Goal: Task Accomplishment & Management: Complete application form

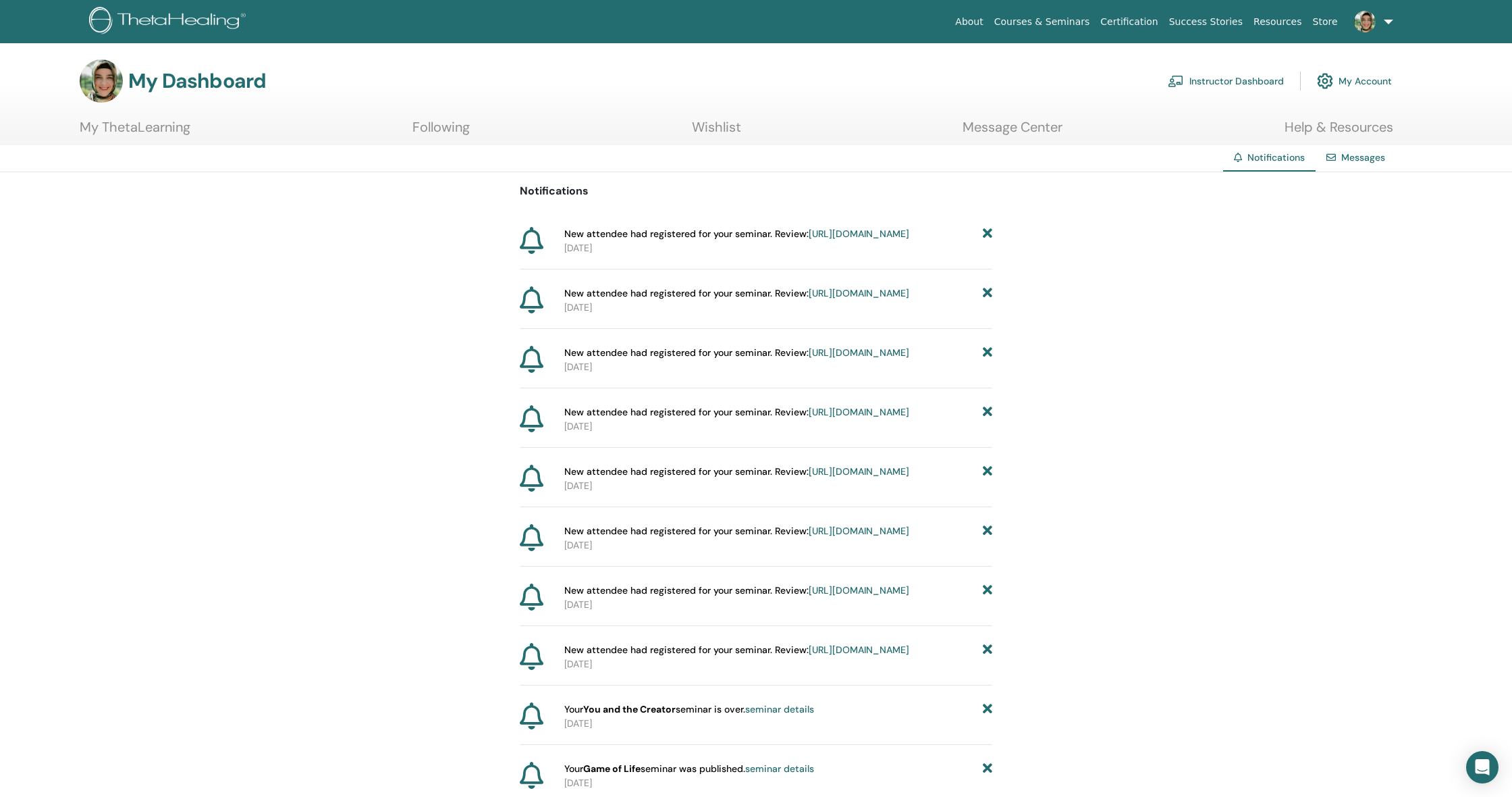
click at [550, 85] on link "Instructor Dashboard" at bounding box center [1226, 82] width 116 height 30
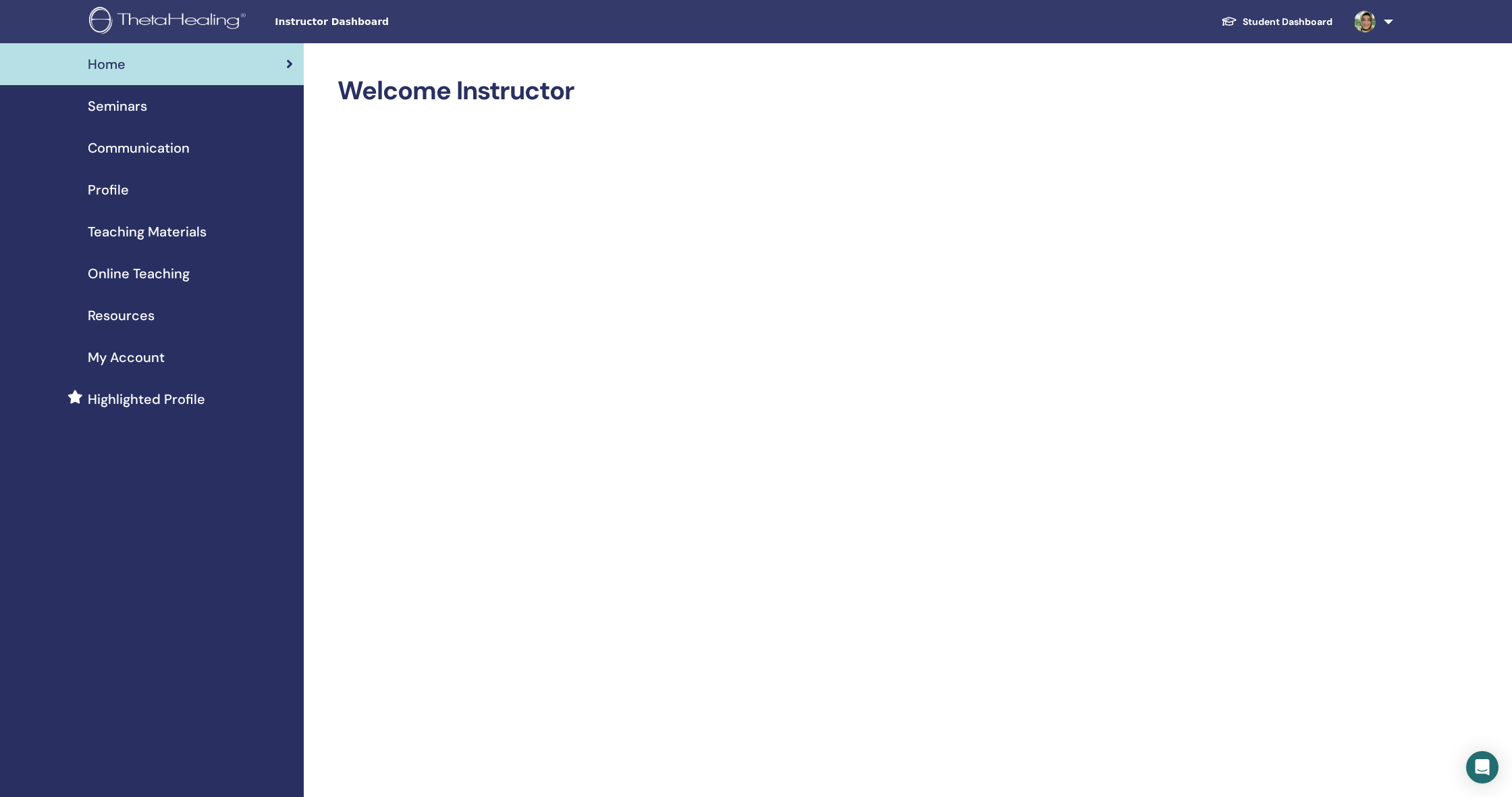
click at [108, 110] on span "Seminars" at bounding box center [117, 106] width 59 height 21
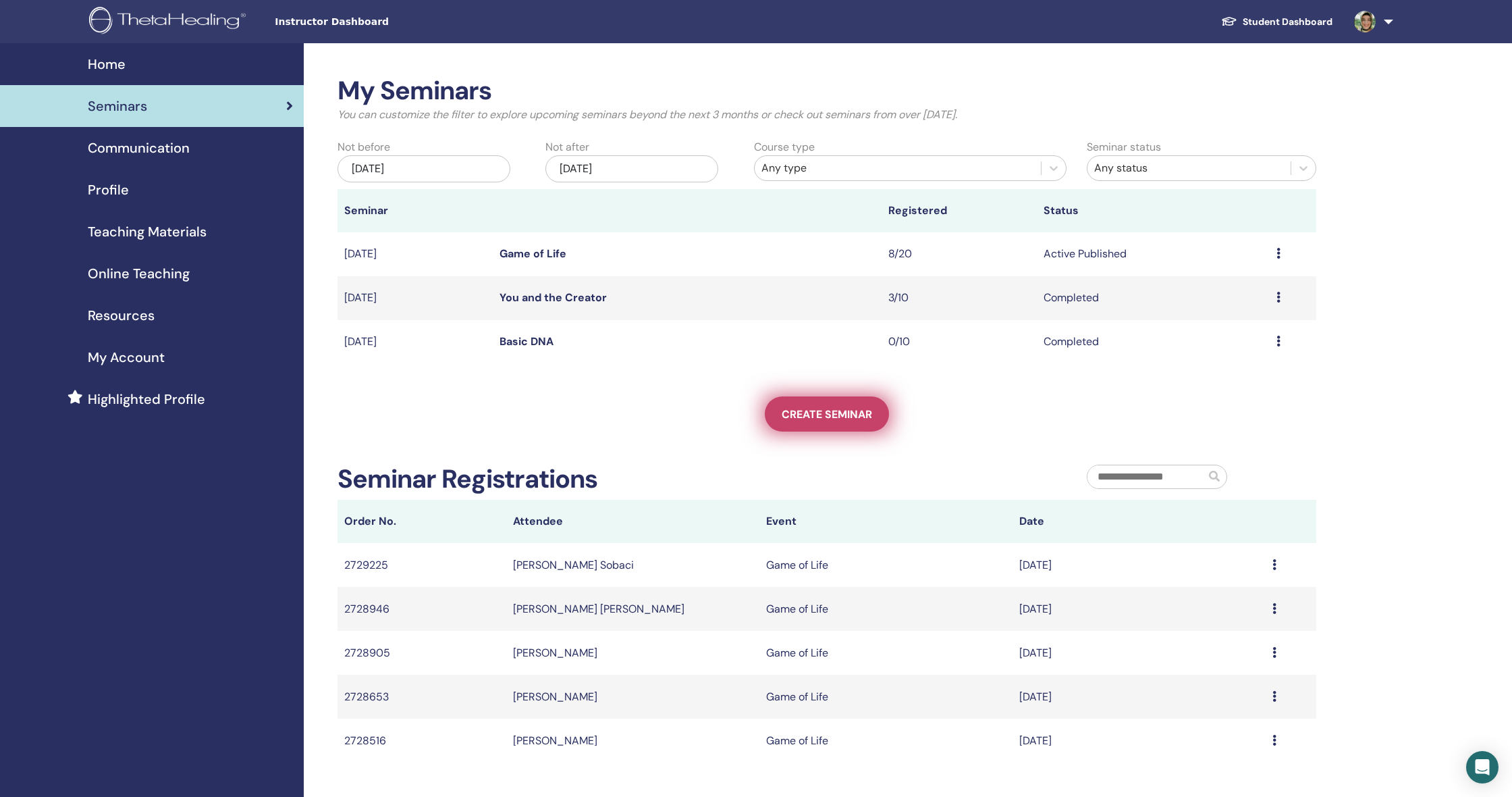
click at [798, 412] on span "Create seminar" at bounding box center [827, 414] width 90 height 14
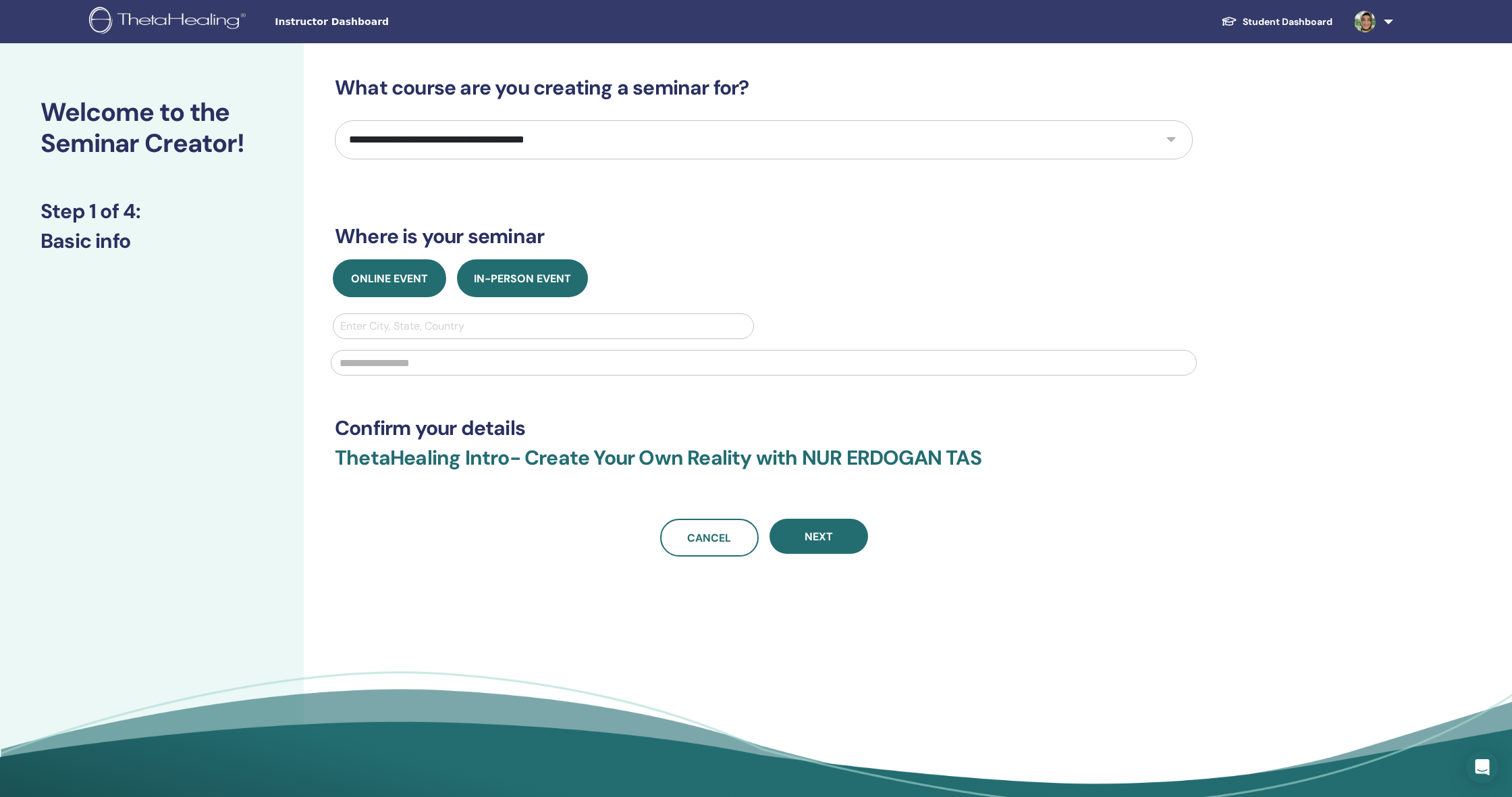
click at [403, 264] on button "Online Event" at bounding box center [389, 279] width 113 height 38
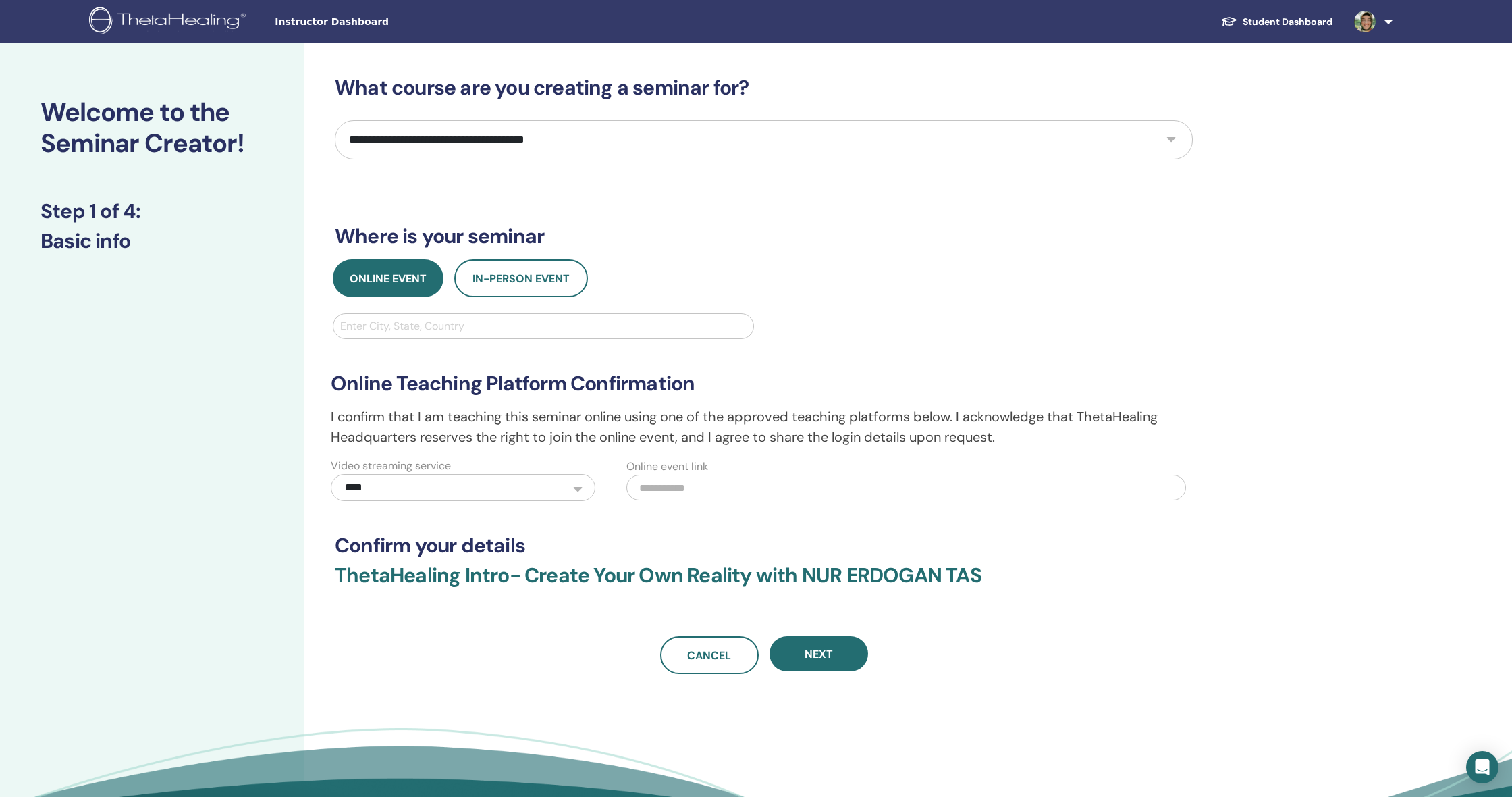
select select "*"
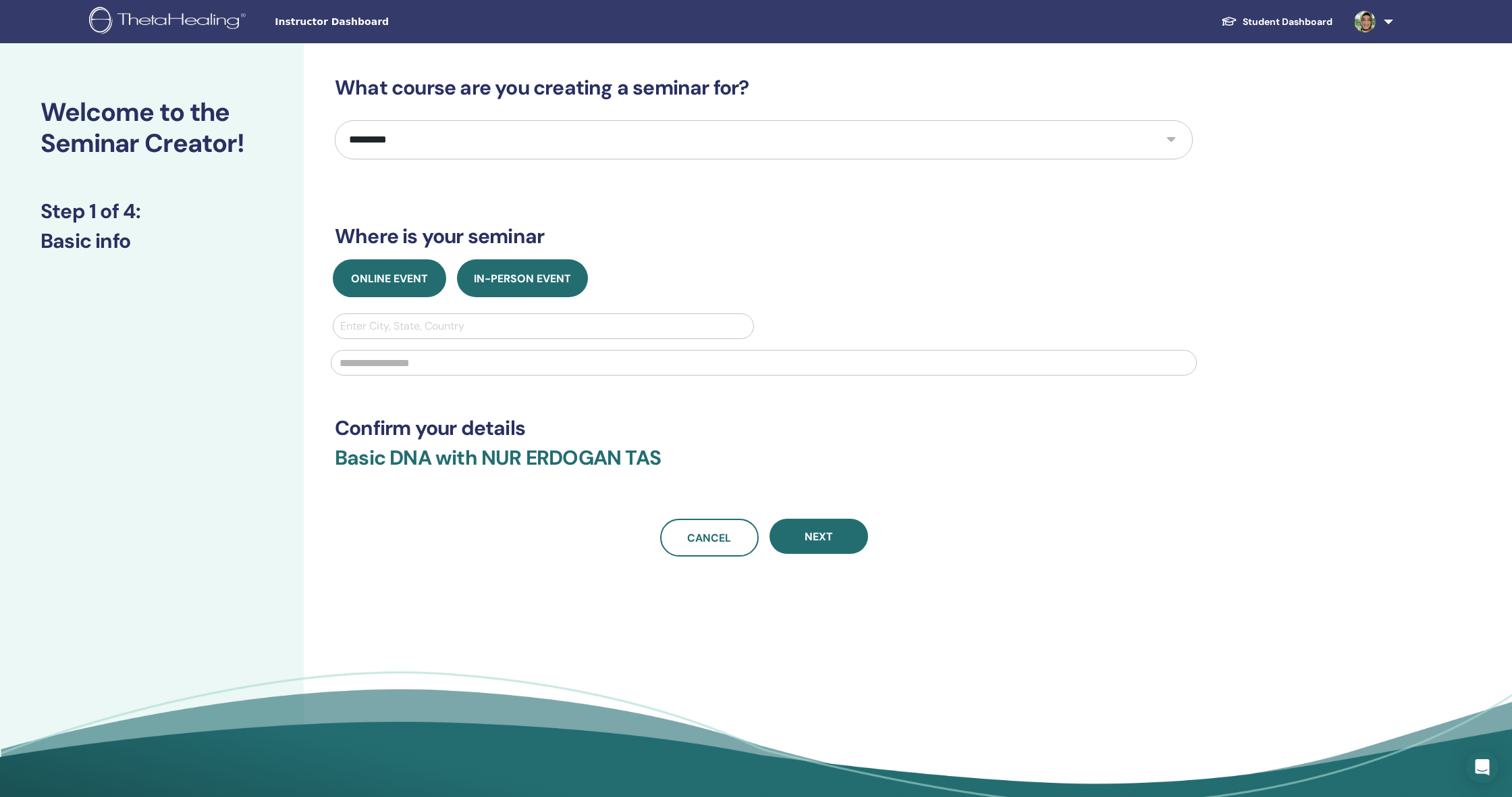
click at [388, 284] on span "Online Event" at bounding box center [389, 279] width 77 height 14
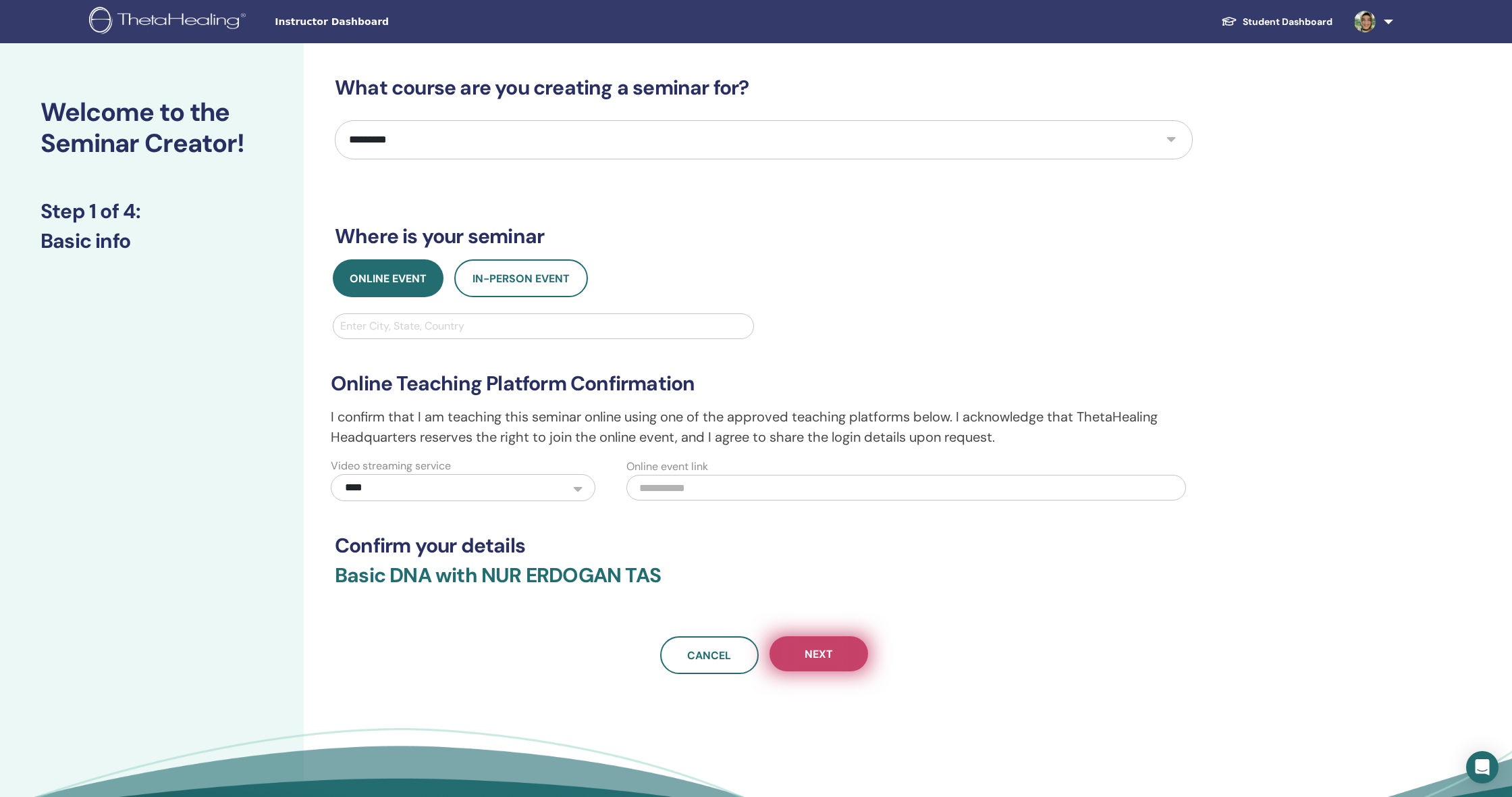
scroll to position [0, 1]
click at [822, 655] on span "Next" at bounding box center [819, 654] width 28 height 14
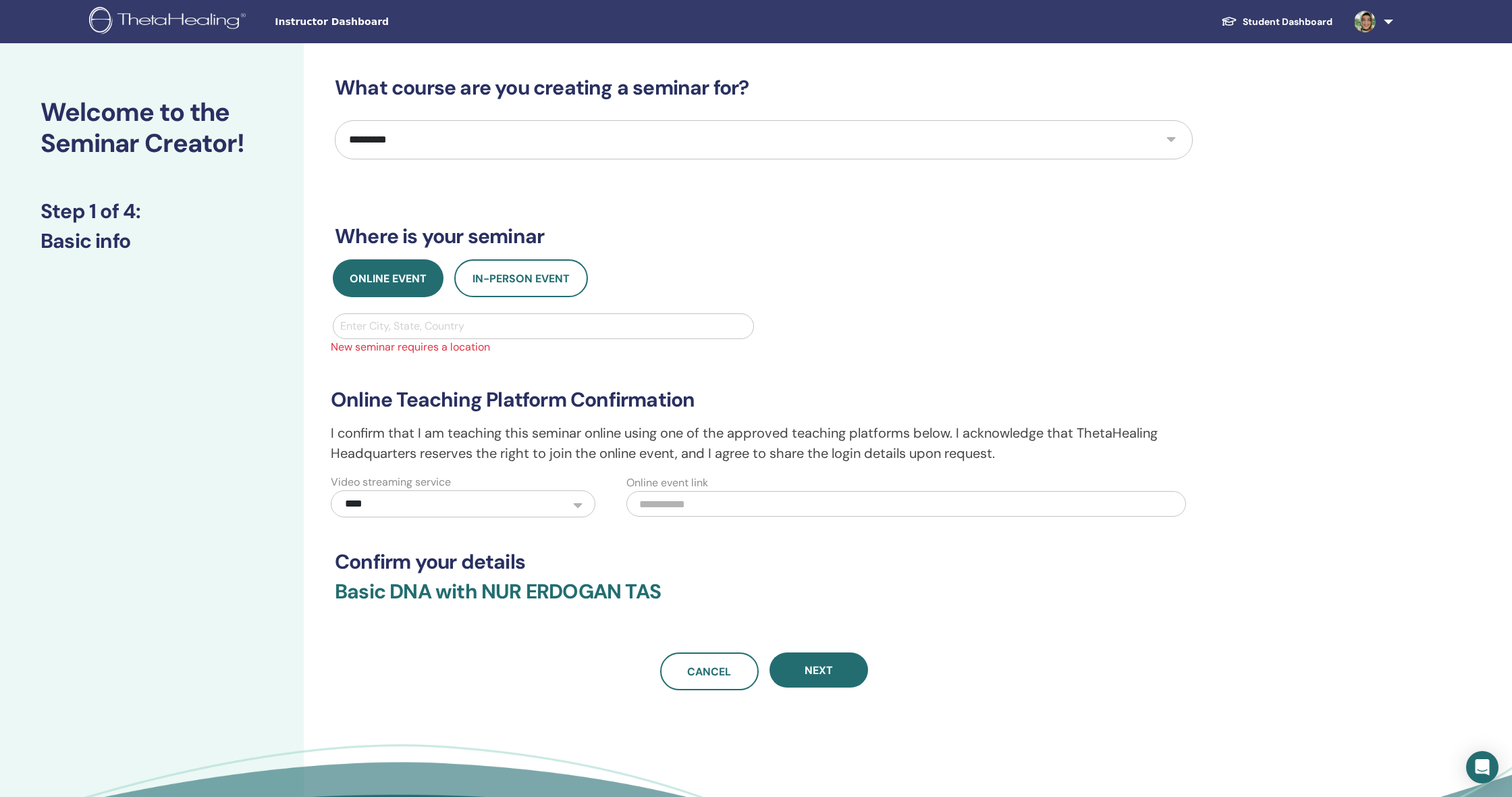
click at [499, 330] on div at bounding box center [544, 326] width 407 height 19
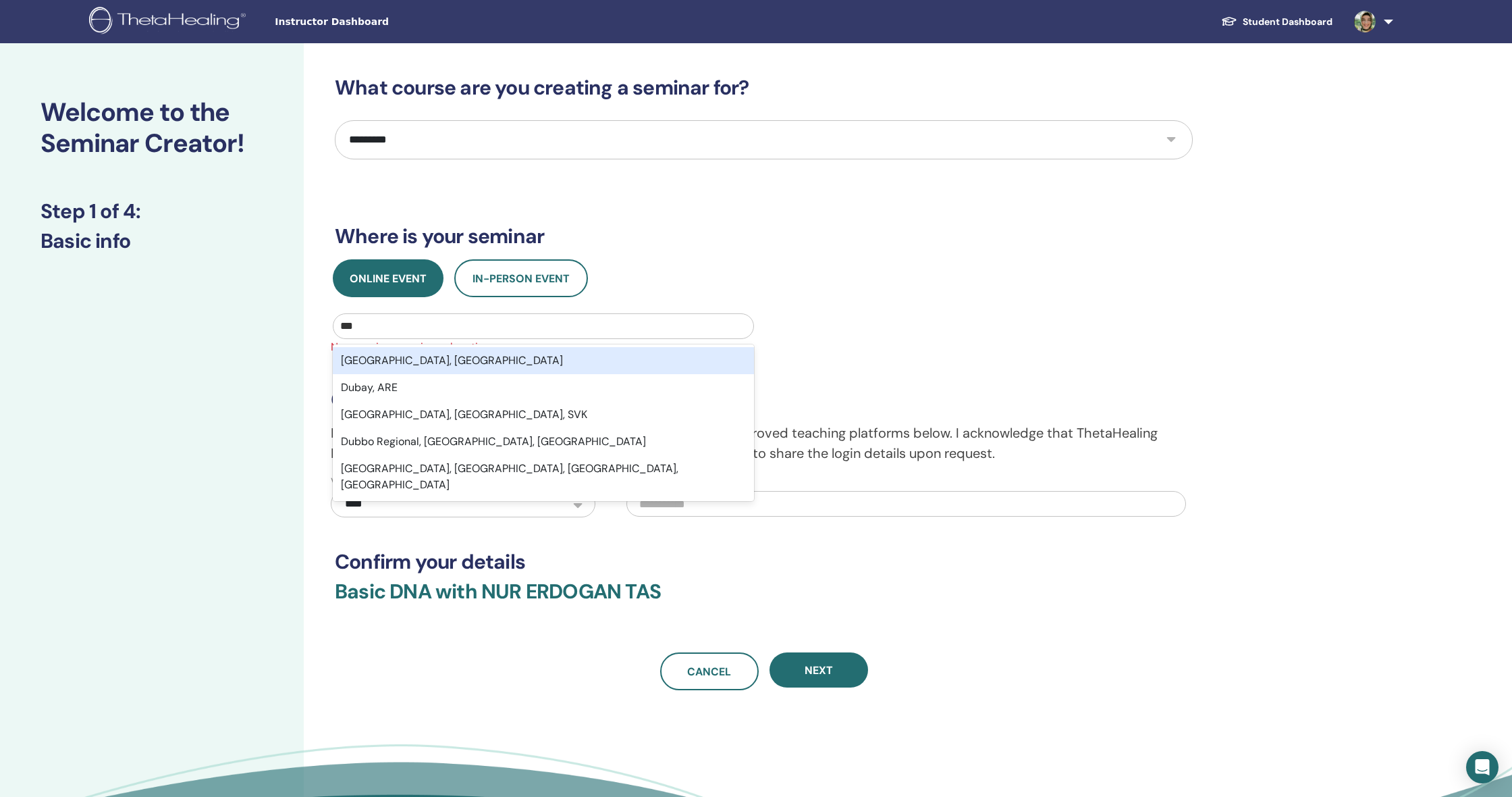
type input "****"
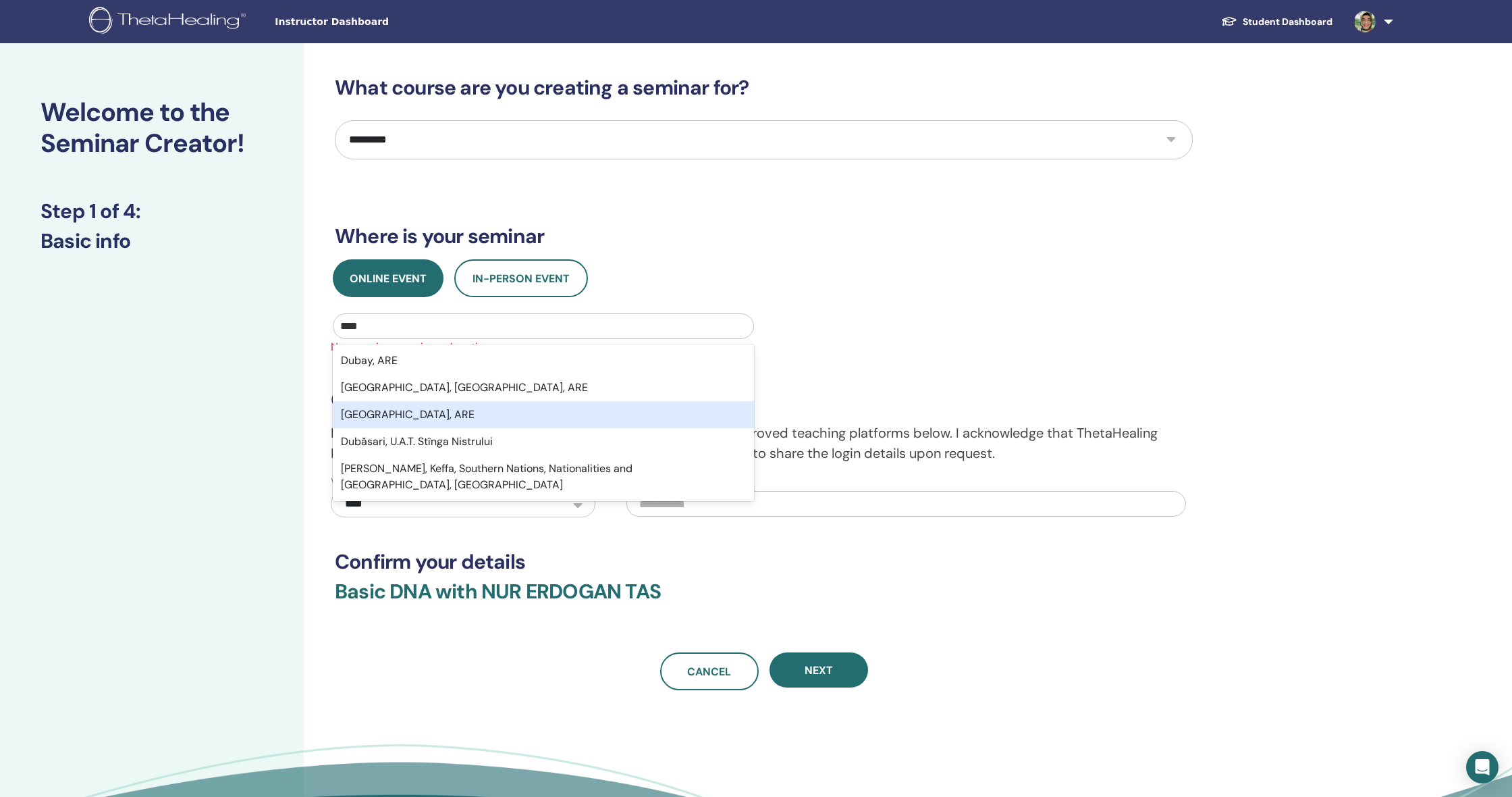
click at [428, 416] on div "Dubai, ARE" at bounding box center [544, 415] width 421 height 27
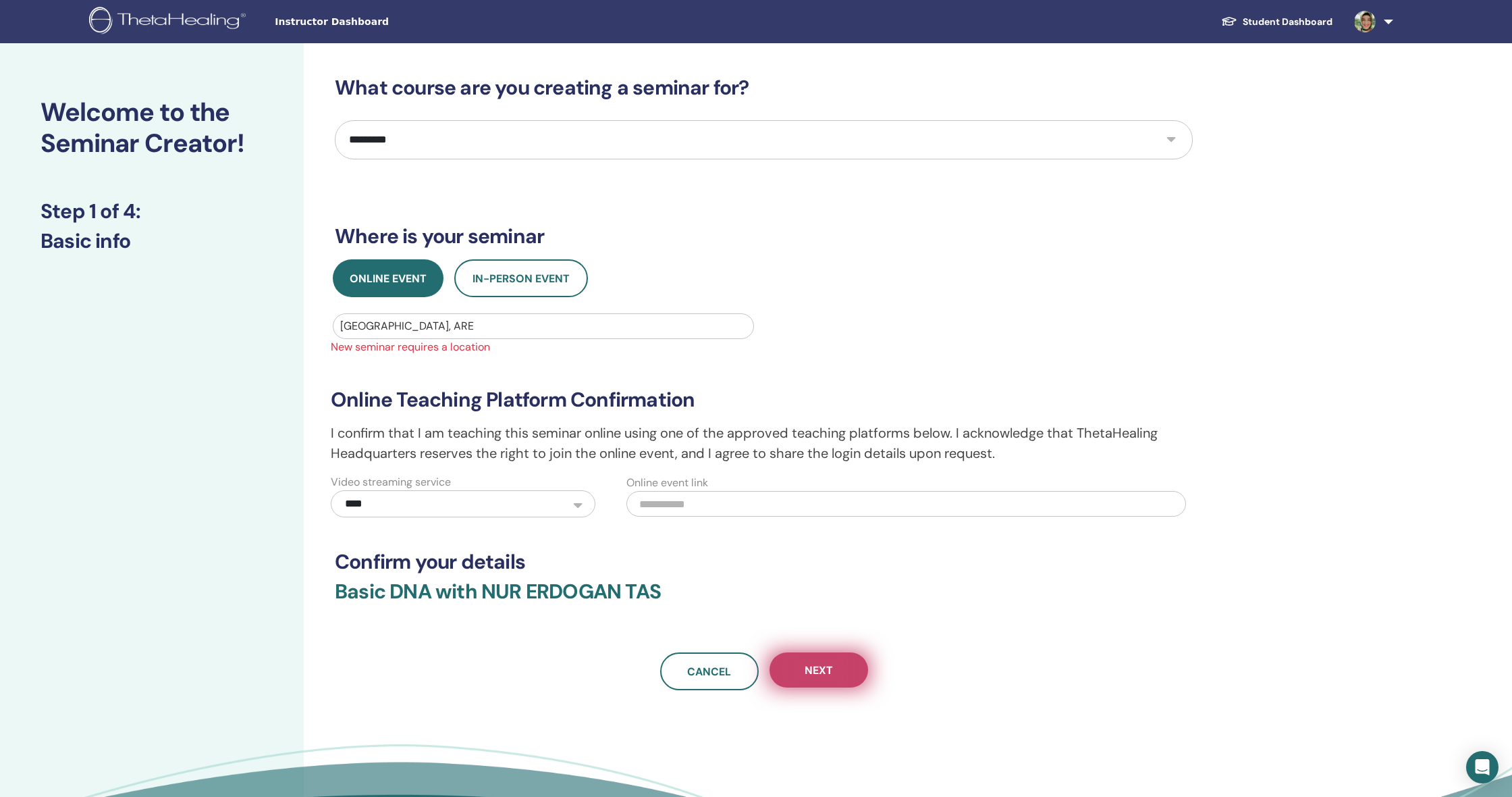
click at [817, 678] on button "Next" at bounding box center [819, 670] width 99 height 35
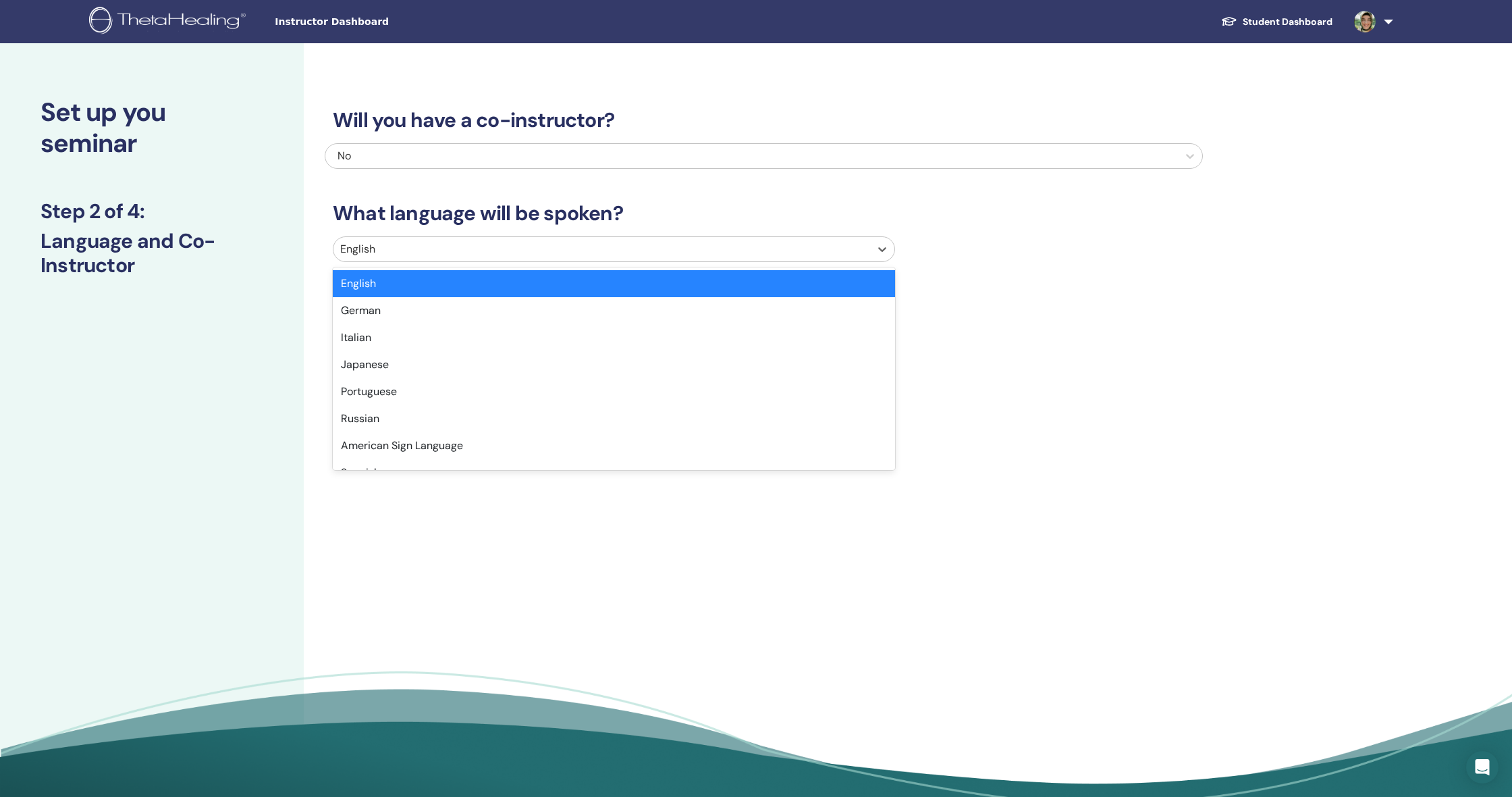
click at [629, 253] on div at bounding box center [601, 249] width 523 height 19
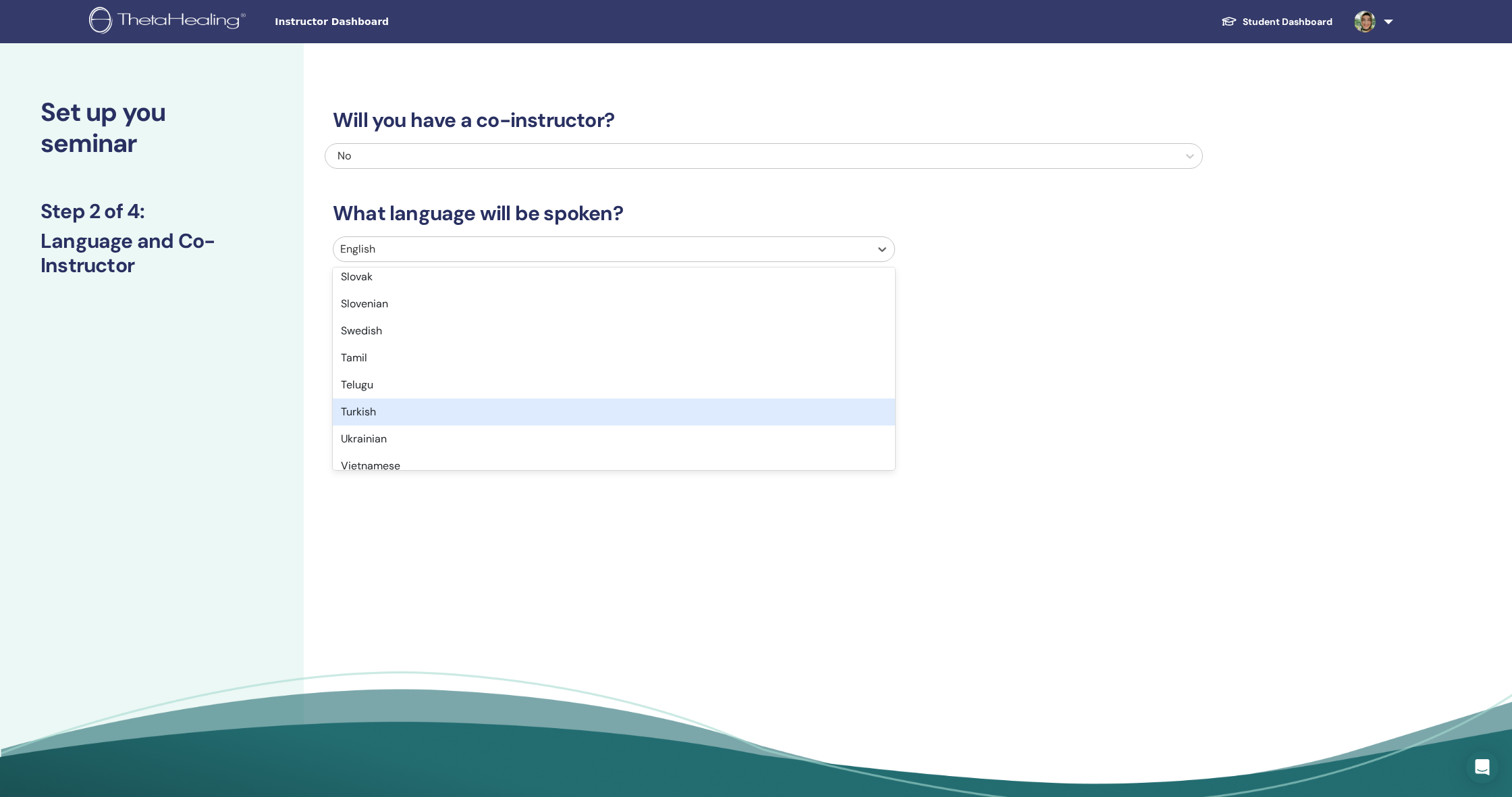
scroll to position [1008, 0]
click at [376, 419] on div "Turkish" at bounding box center [614, 410] width 563 height 27
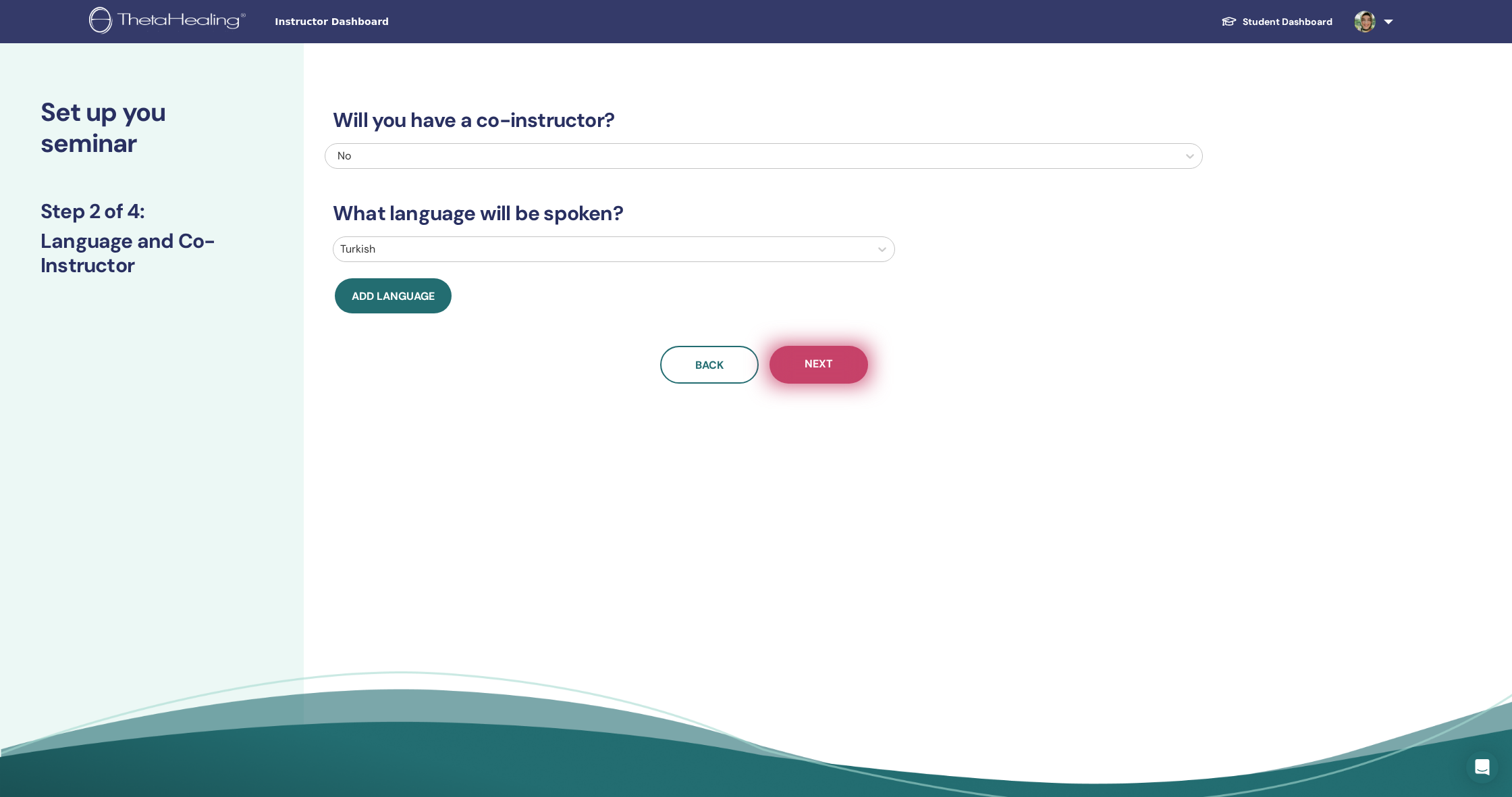
click at [828, 381] on button "Next" at bounding box center [819, 365] width 99 height 38
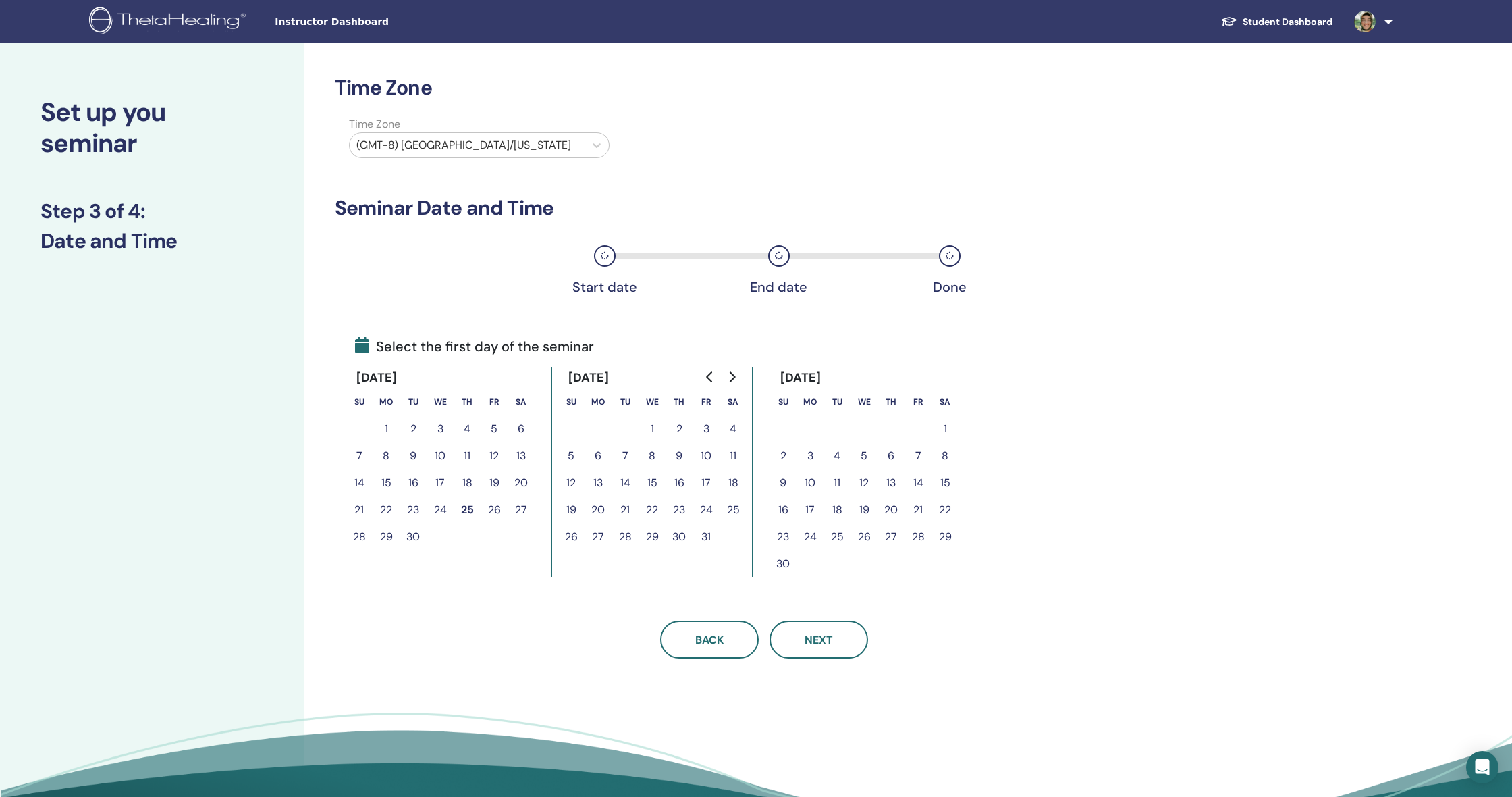
click at [593, 510] on button "20" at bounding box center [598, 510] width 27 height 27
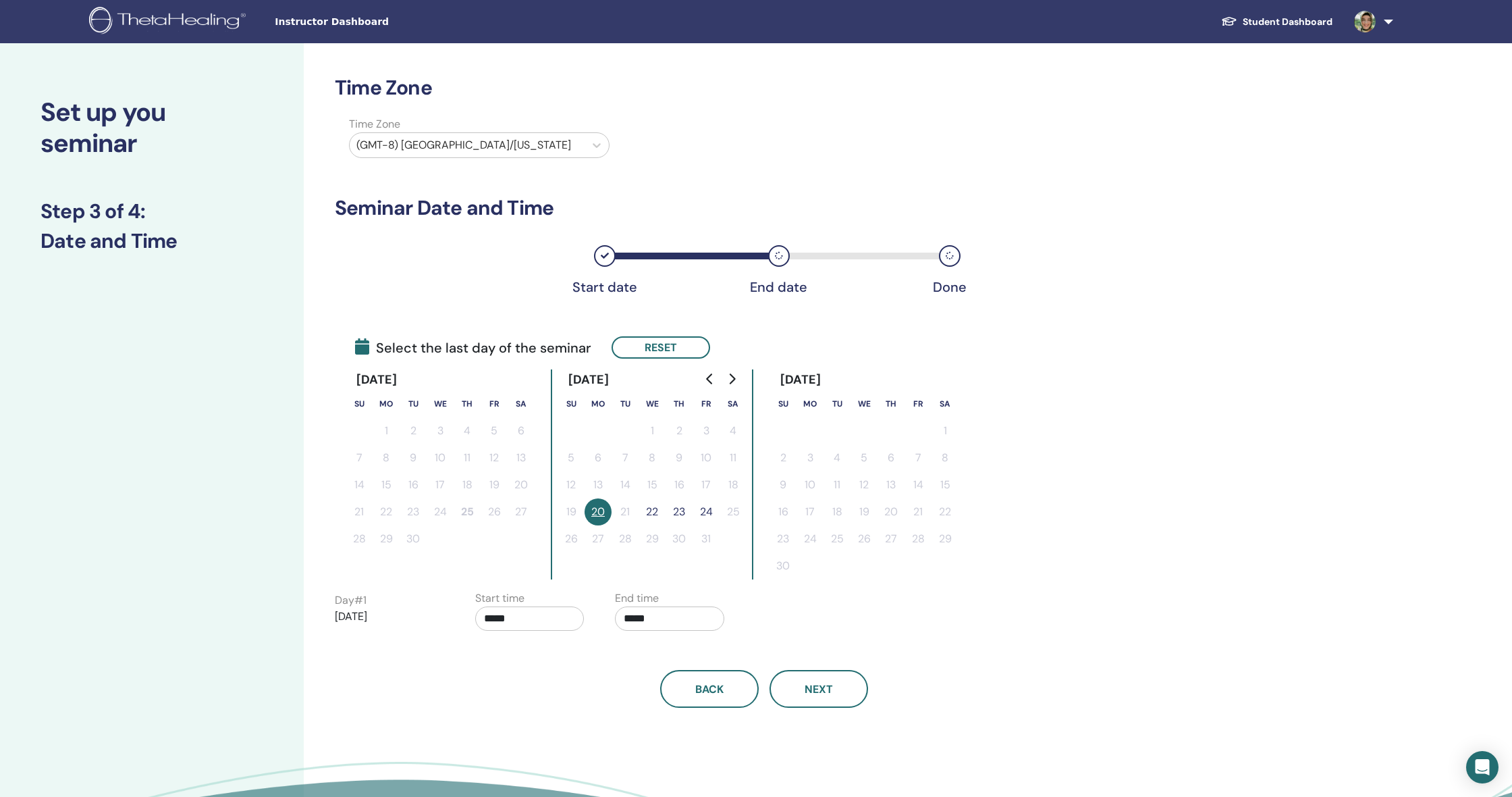
scroll to position [1, 0]
click at [678, 514] on button "23" at bounding box center [679, 511] width 27 height 27
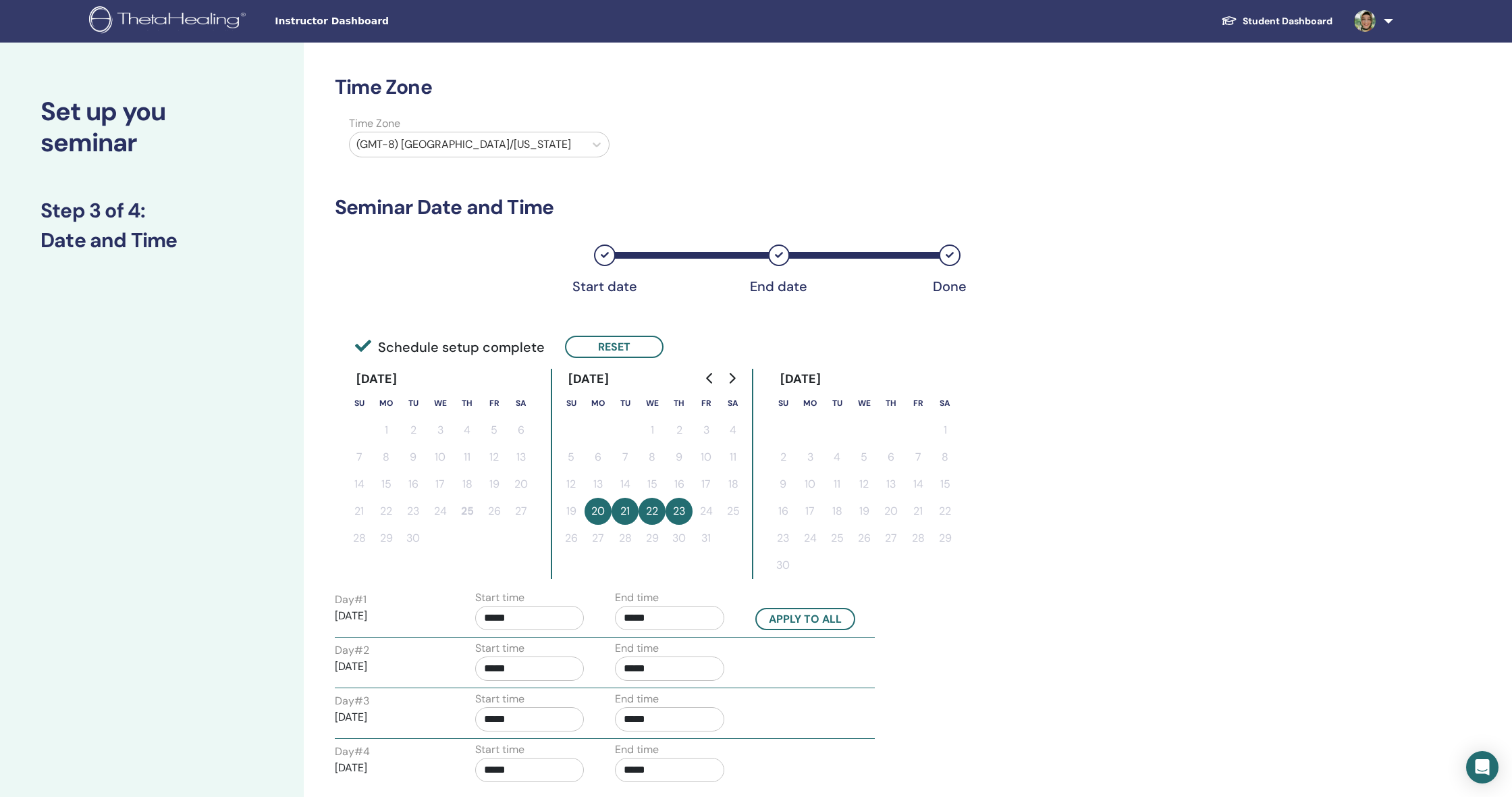
click at [638, 618] on input "*****" at bounding box center [669, 617] width 109 height 25
click at [680, 655] on span "▲" at bounding box center [684, 652] width 27 height 27
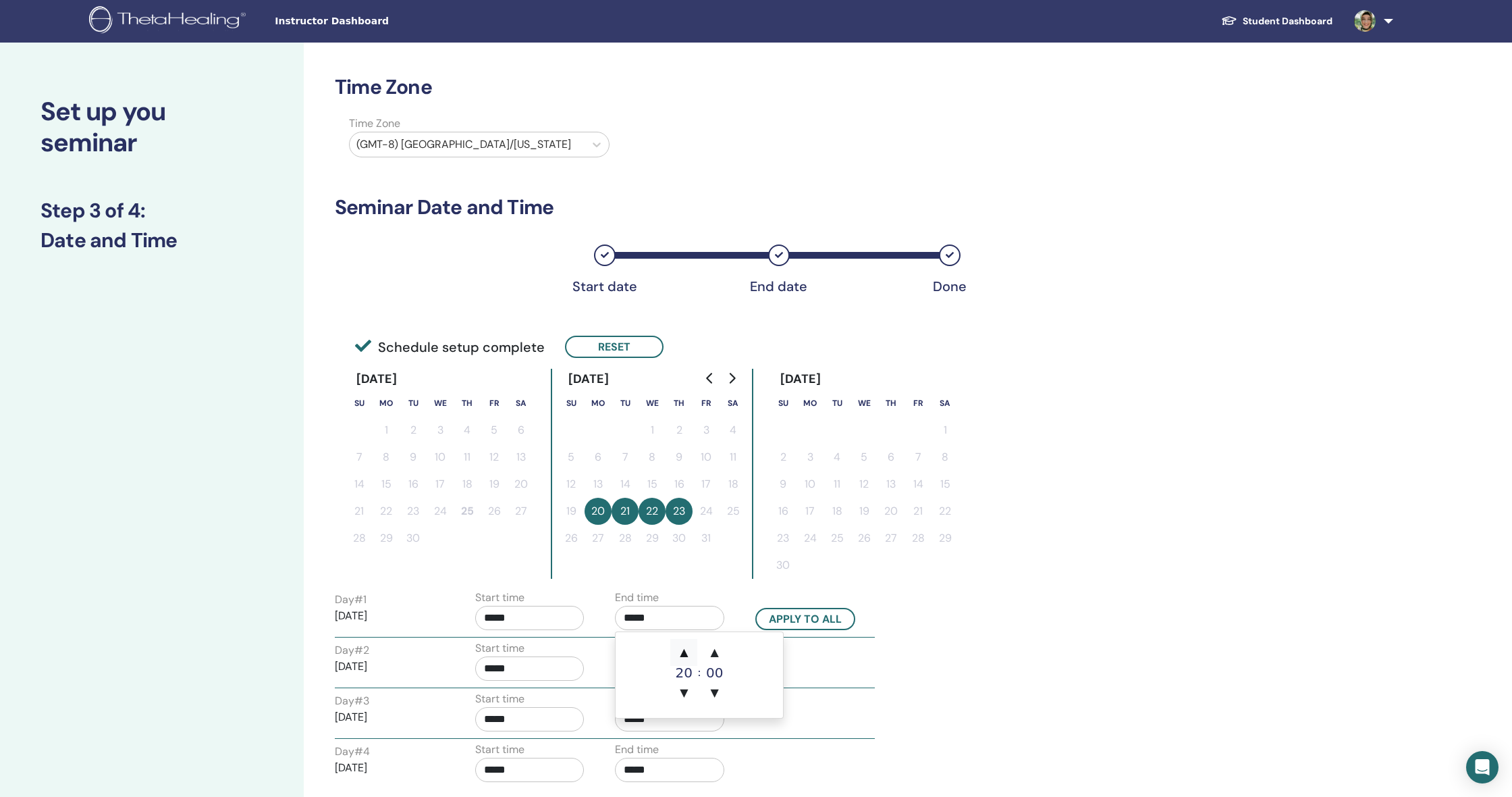
click at [680, 655] on span "▲" at bounding box center [684, 652] width 27 height 27
click at [680, 655] on span "▲" at bounding box center [684, 653] width 27 height 27
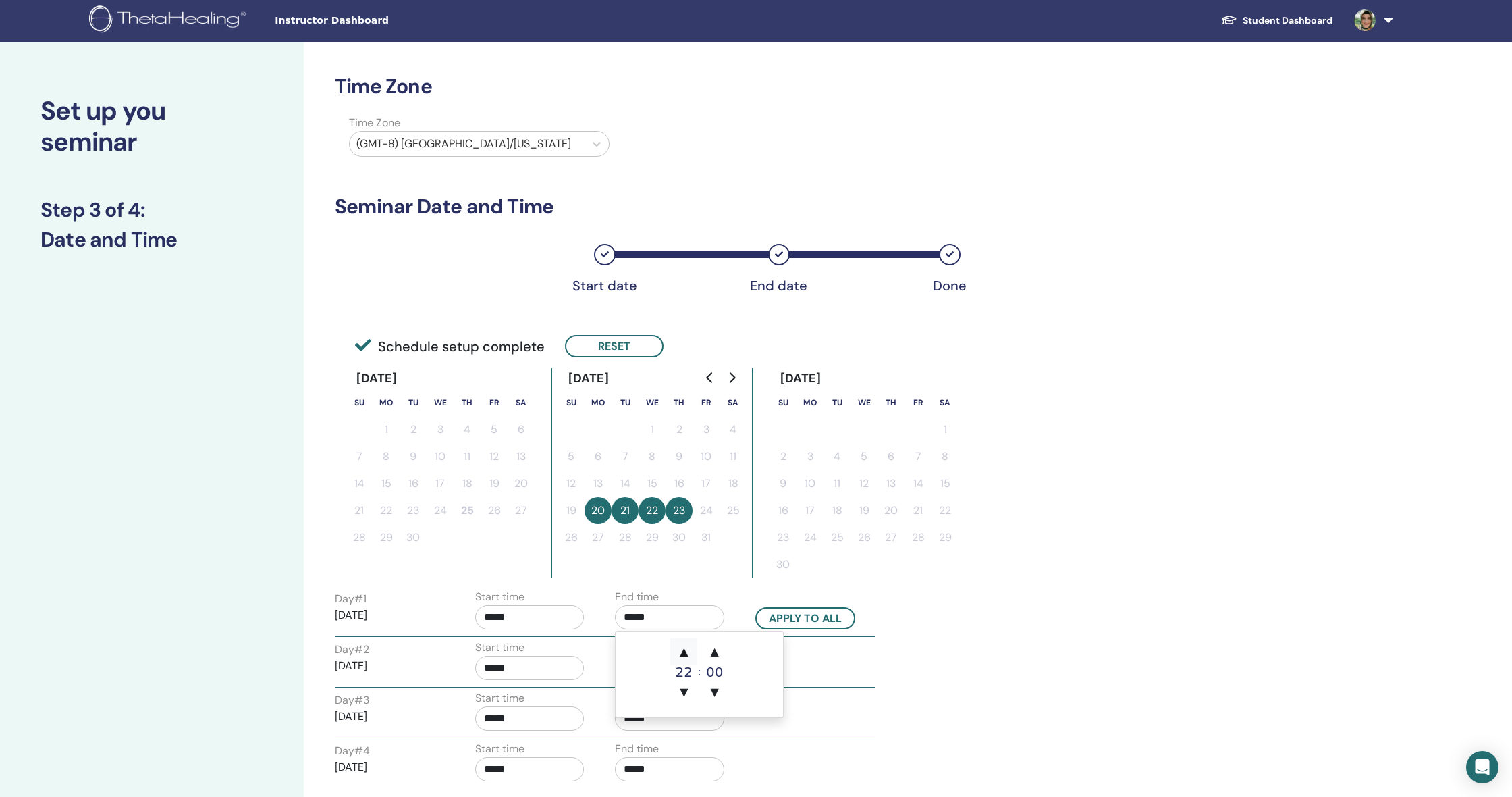
click at [680, 655] on span "▲" at bounding box center [684, 651] width 27 height 27
type input "*****"
click at [680, 655] on span "▲" at bounding box center [684, 651] width 27 height 27
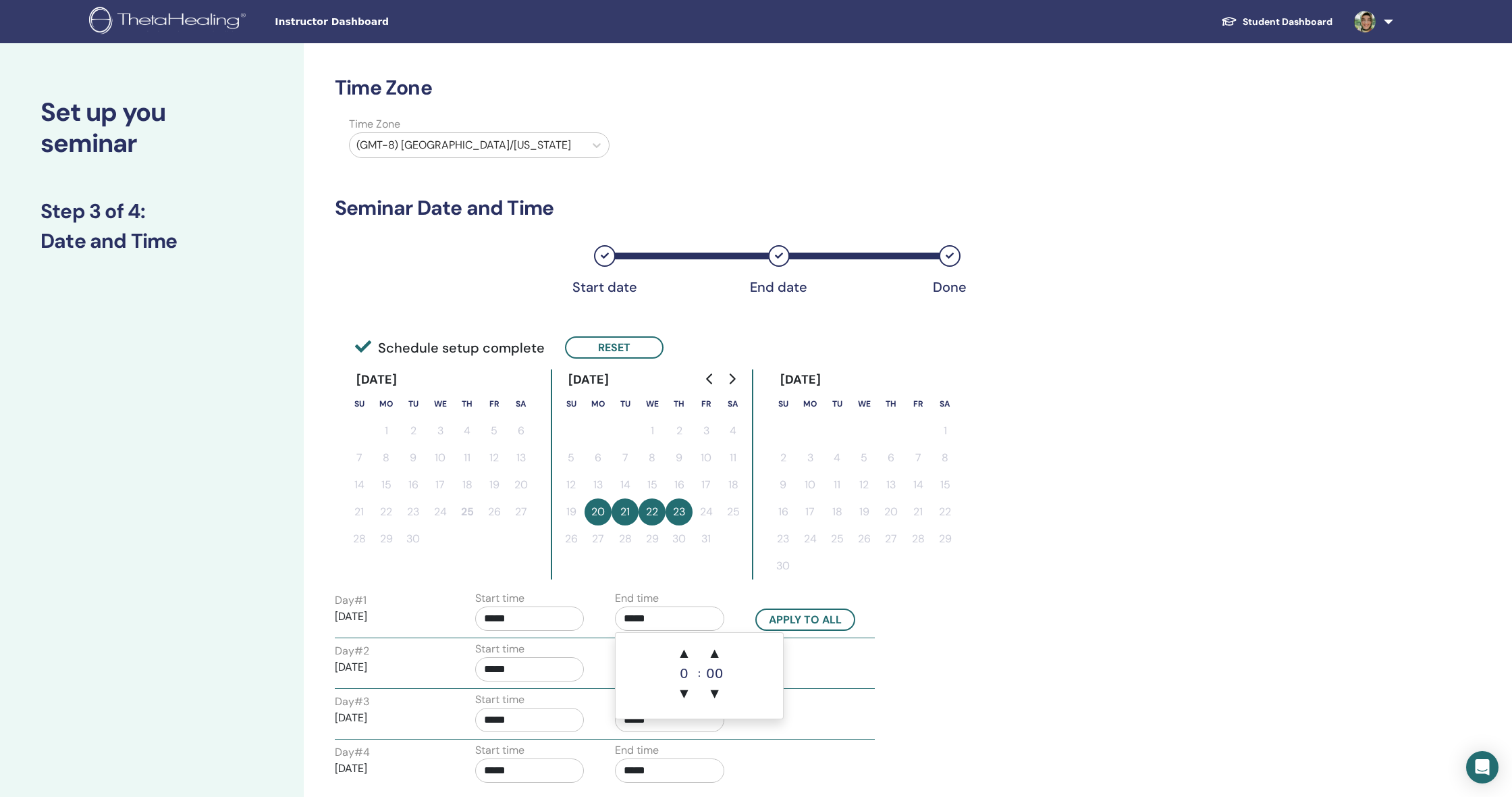
click at [503, 617] on input "*****" at bounding box center [530, 618] width 109 height 25
click at [547, 683] on span "▼" at bounding box center [544, 693] width 27 height 27
click at [544, 644] on span "▲" at bounding box center [544, 653] width 27 height 27
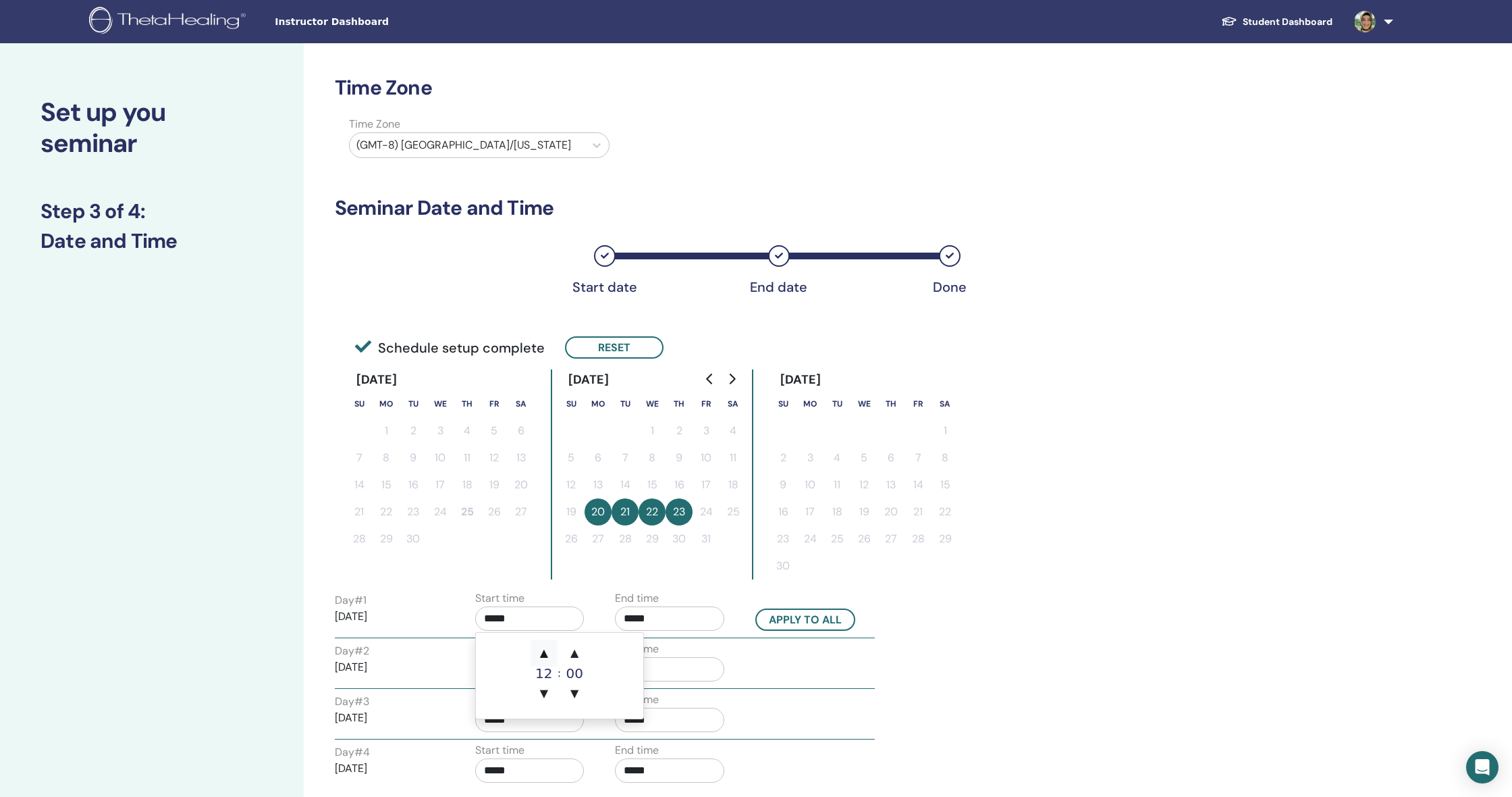
click at [544, 644] on span "▲" at bounding box center [544, 653] width 27 height 27
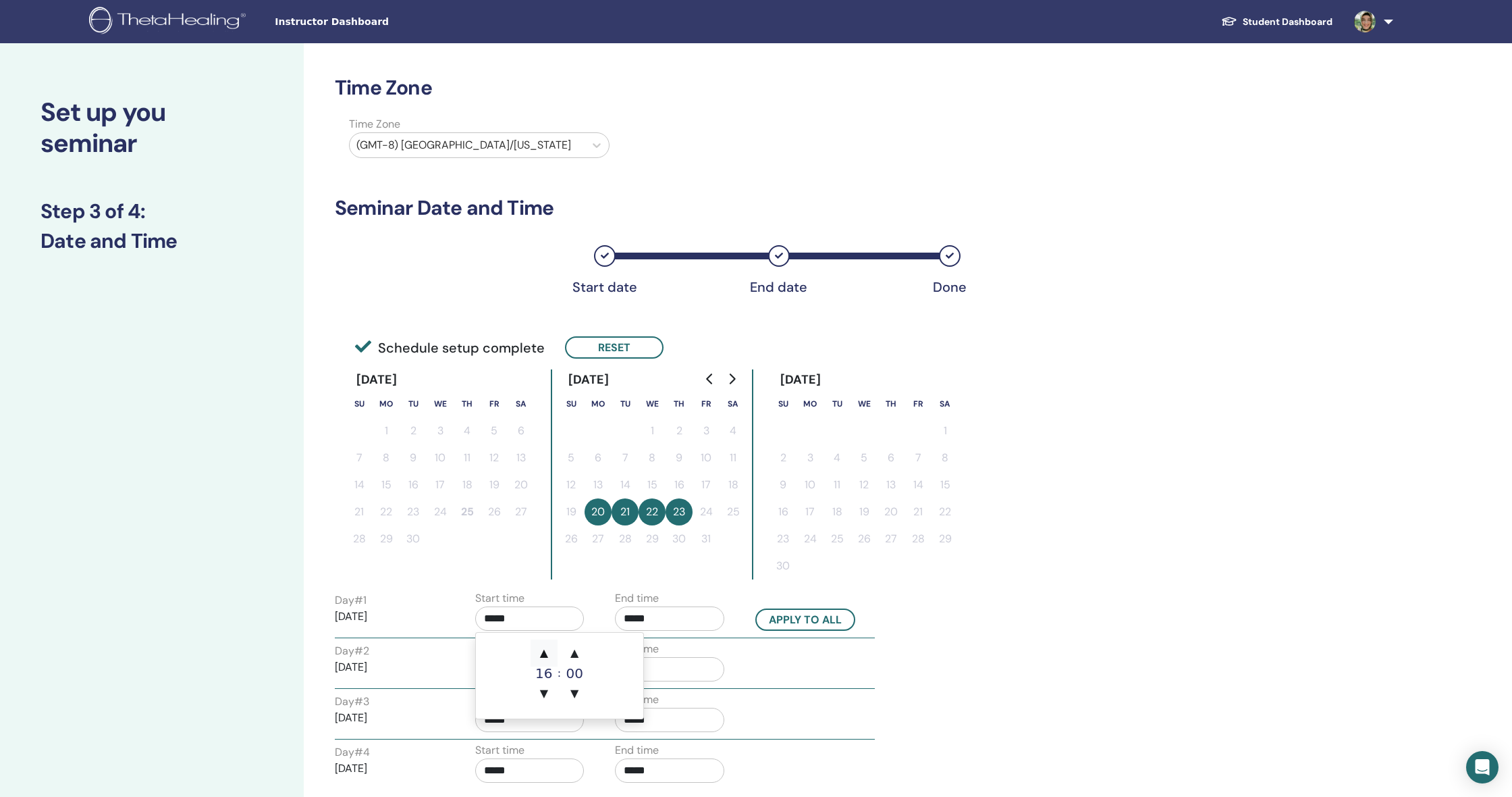
click at [544, 644] on span "▲" at bounding box center [544, 653] width 27 height 27
click at [548, 698] on span "▼" at bounding box center [544, 693] width 27 height 27
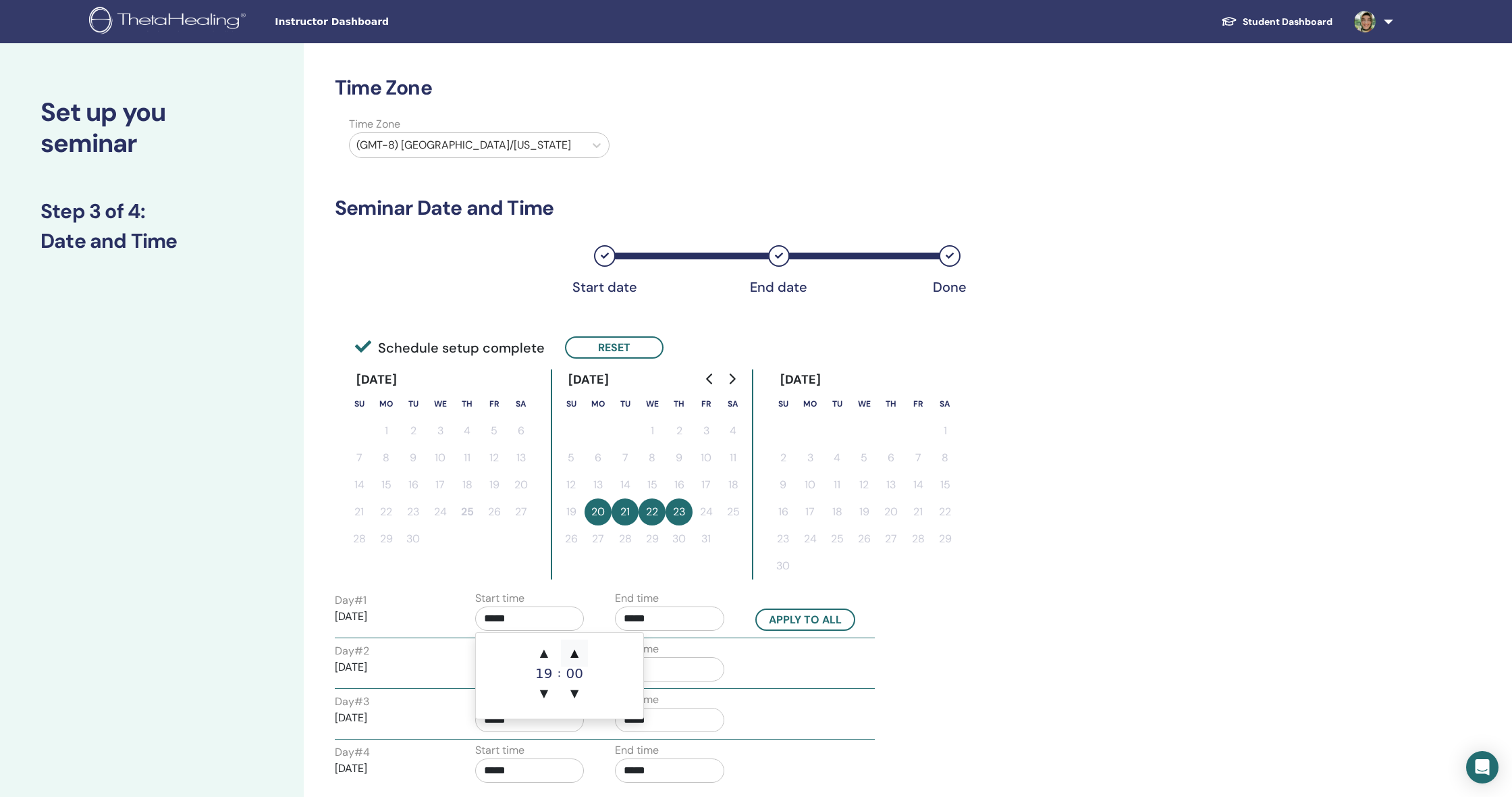
click at [571, 651] on span "▲" at bounding box center [574, 653] width 27 height 27
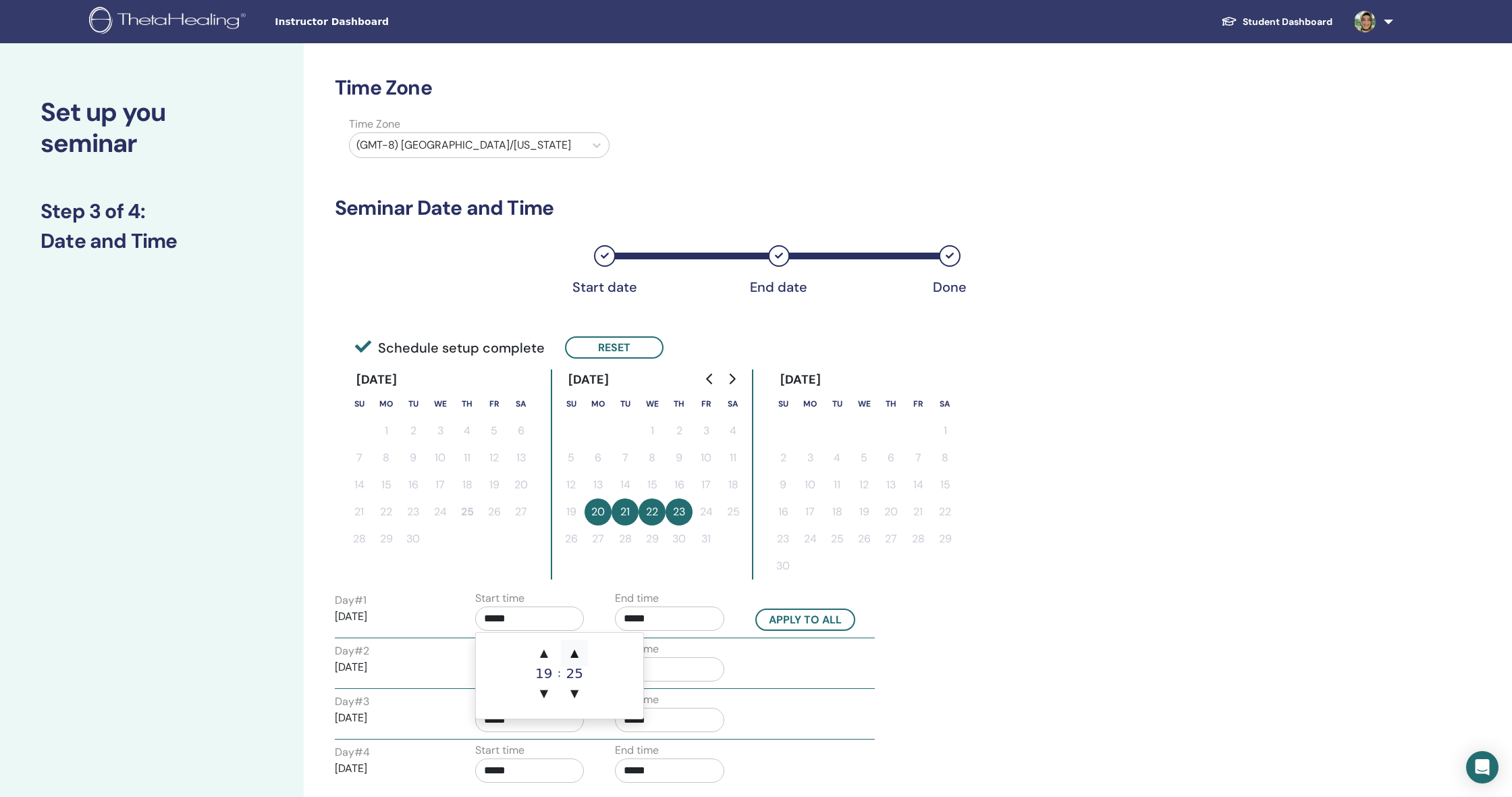
click at [571, 651] on span "▲" at bounding box center [574, 653] width 27 height 27
type input "*****"
click at [663, 619] on input "*****" at bounding box center [669, 618] width 109 height 25
click at [711, 689] on span "▼" at bounding box center [714, 693] width 27 height 27
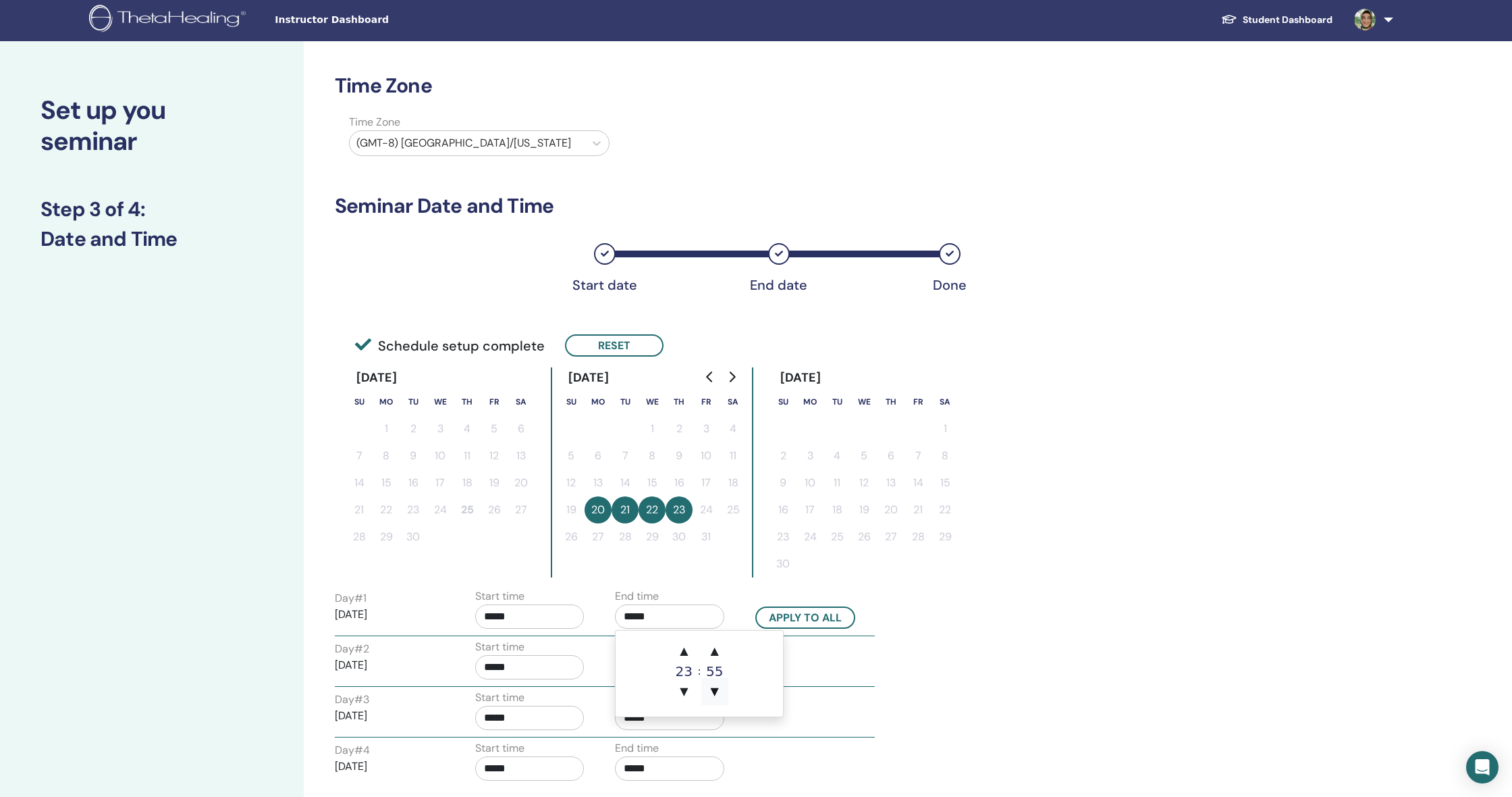
click at [711, 689] on span "▼" at bounding box center [714, 692] width 27 height 27
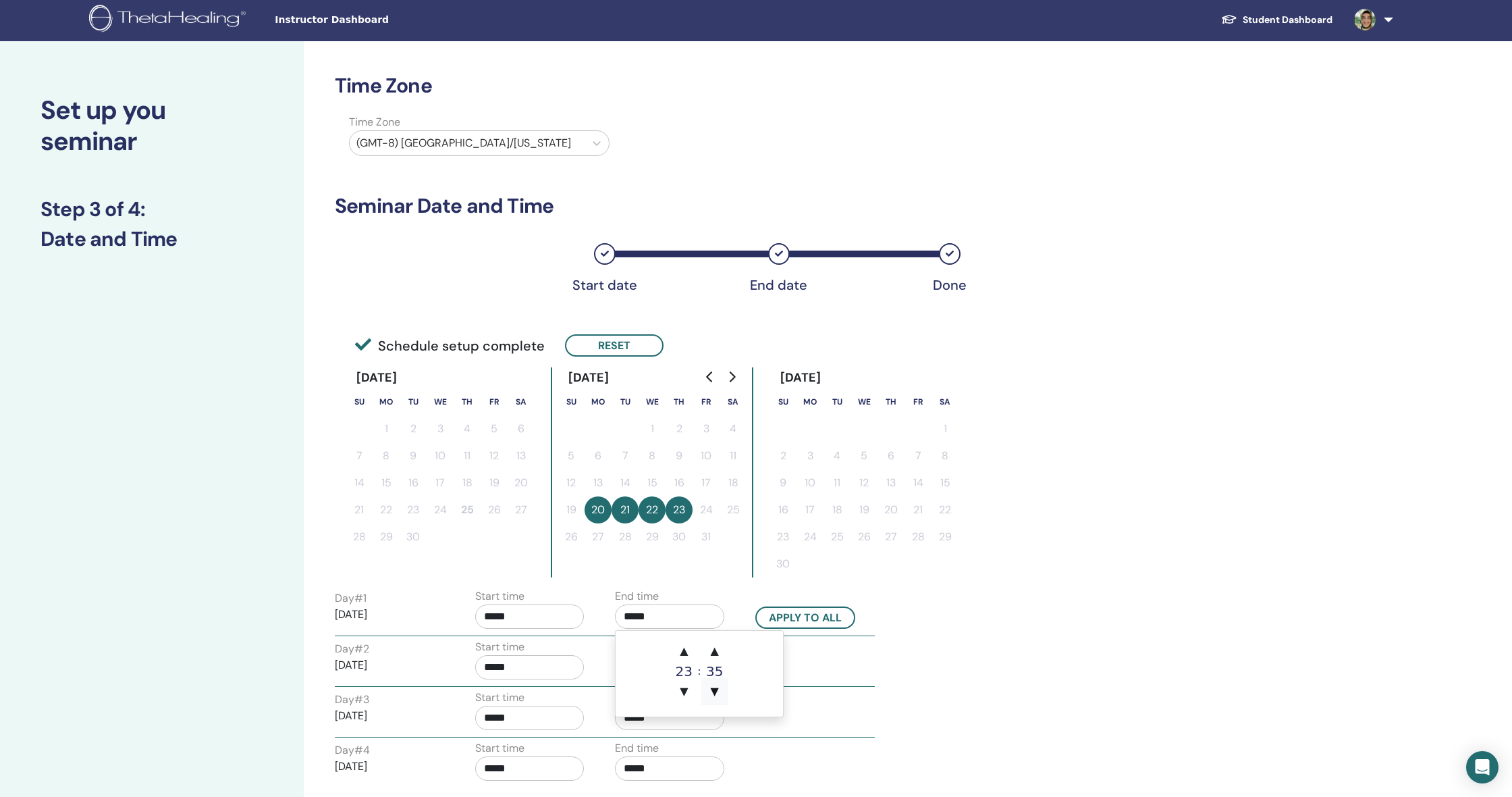
type input "*****"
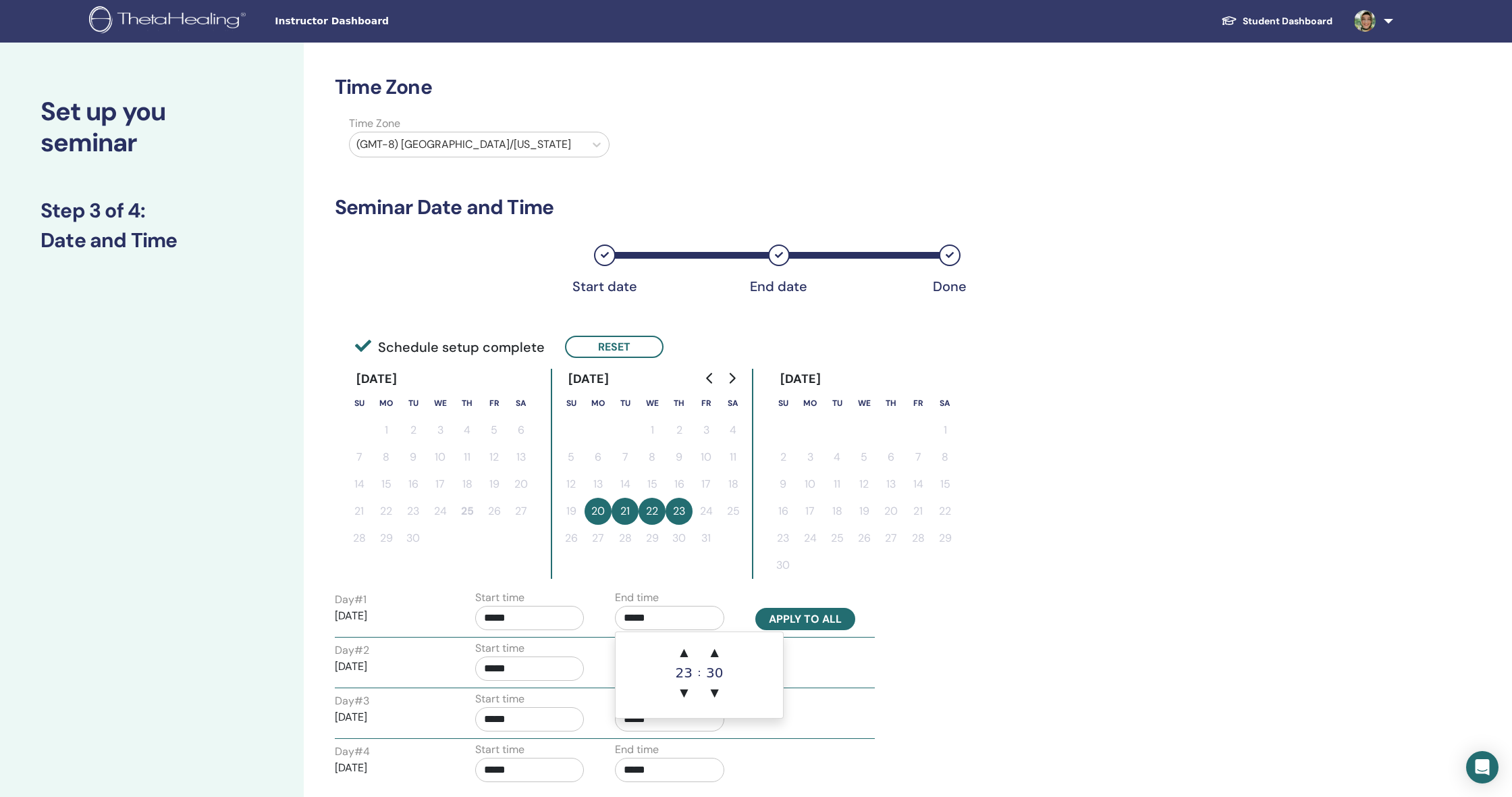
click at [793, 620] on button "Apply to all" at bounding box center [805, 619] width 100 height 22
type input "*****"
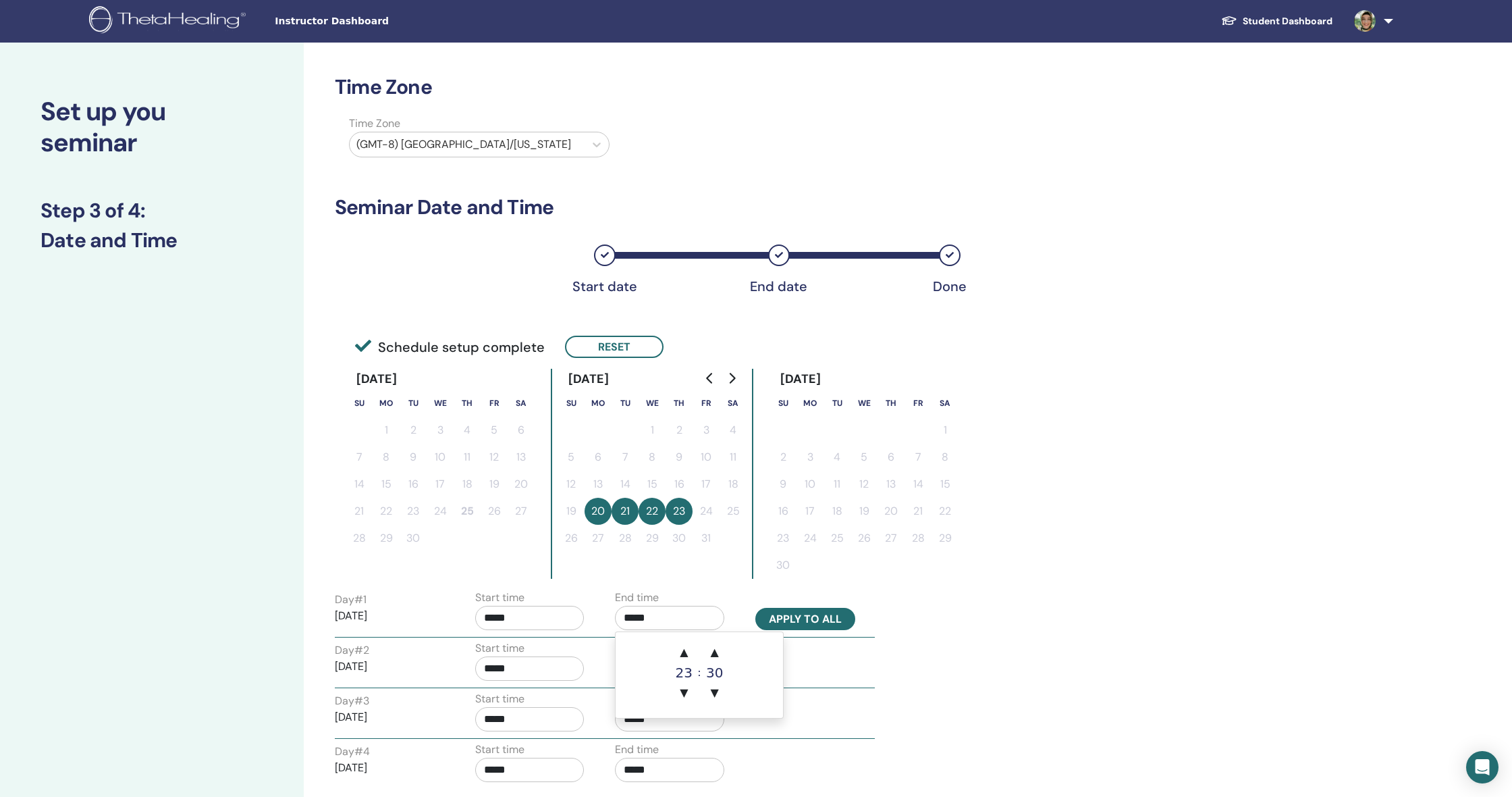
type input "*****"
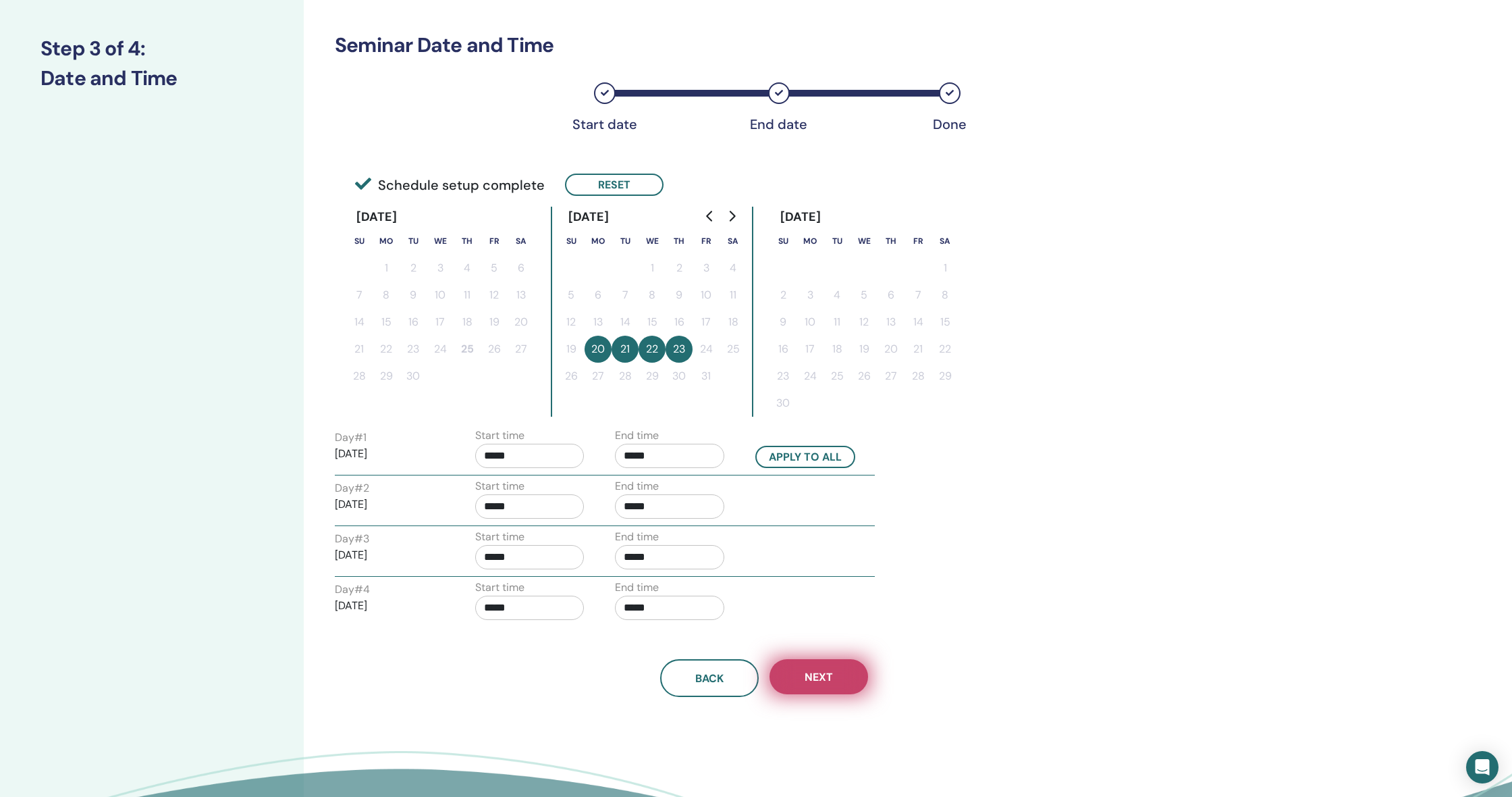
scroll to position [161, 0]
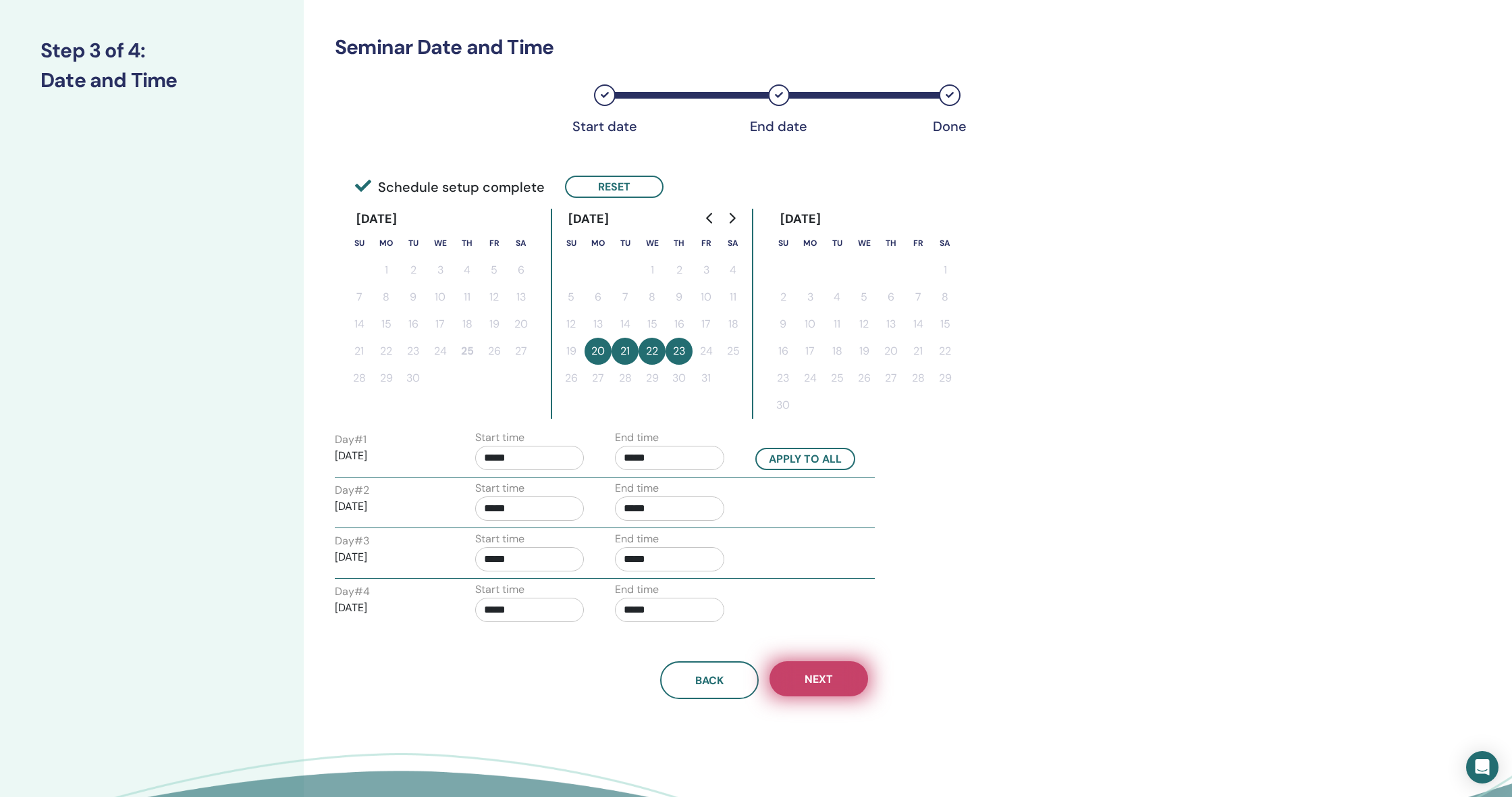
click at [802, 674] on button "Next" at bounding box center [819, 678] width 99 height 35
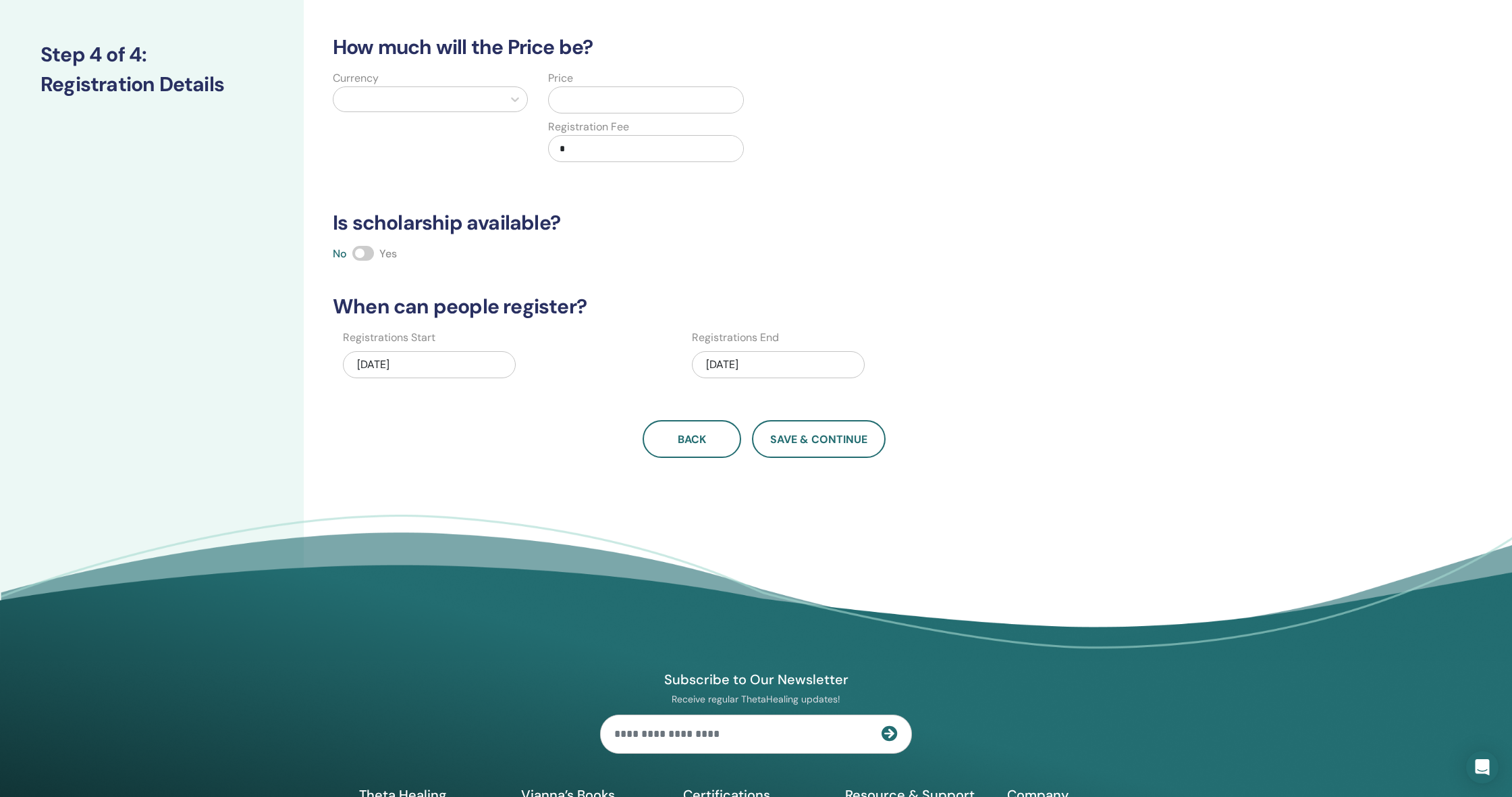
scroll to position [155, 1]
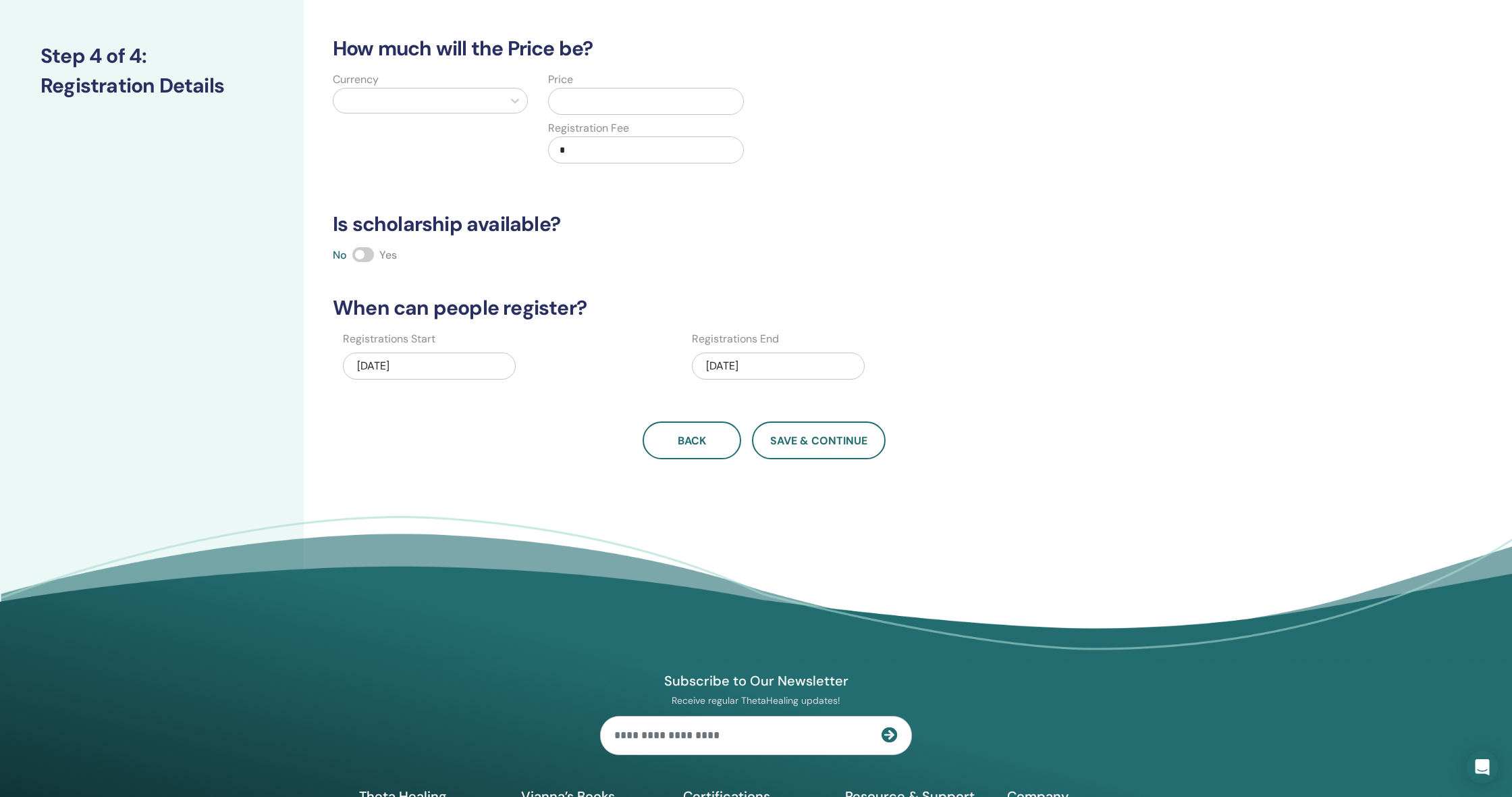
click at [480, 105] on div at bounding box center [418, 101] width 156 height 19
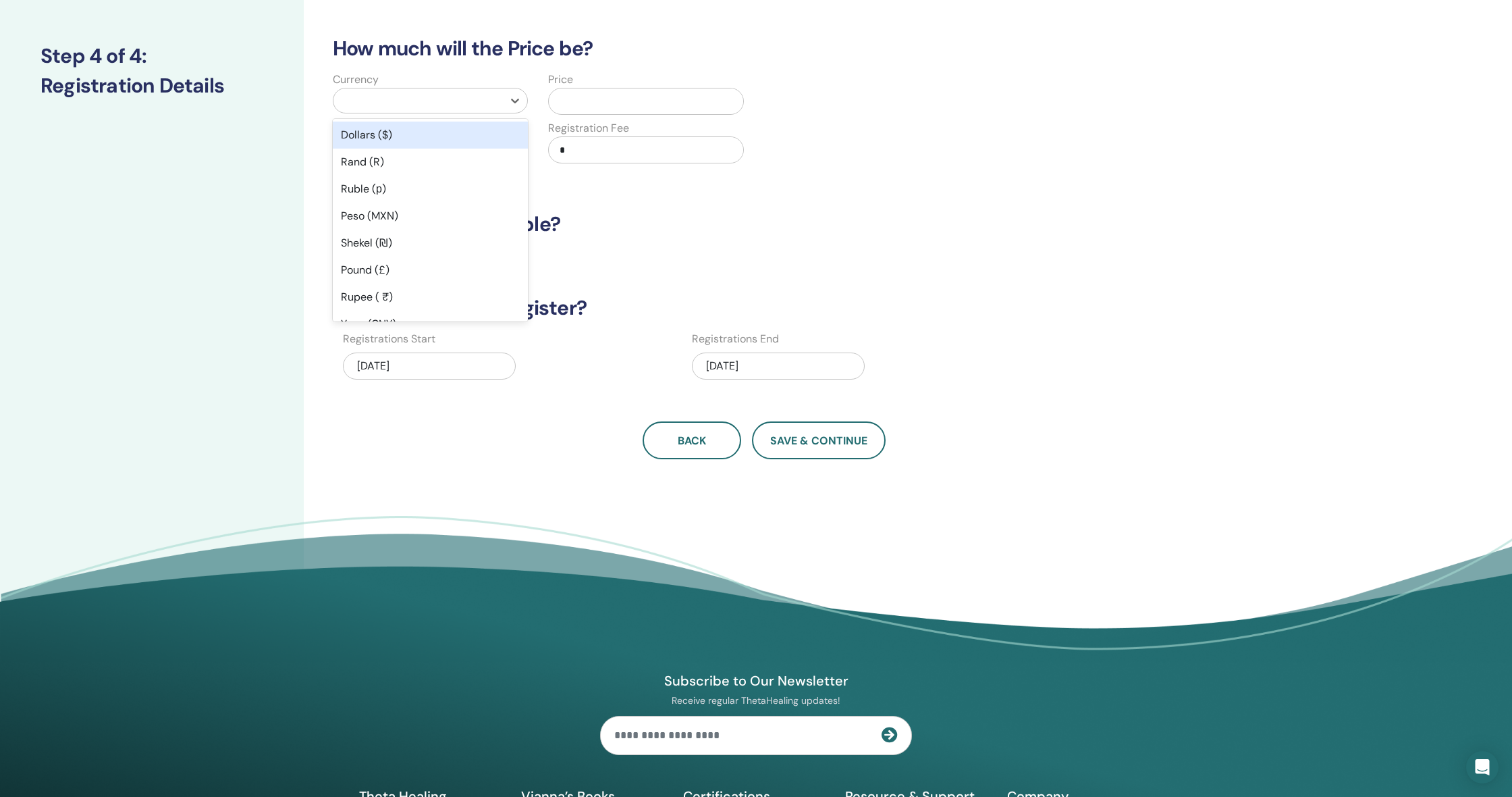
scroll to position [157, 0]
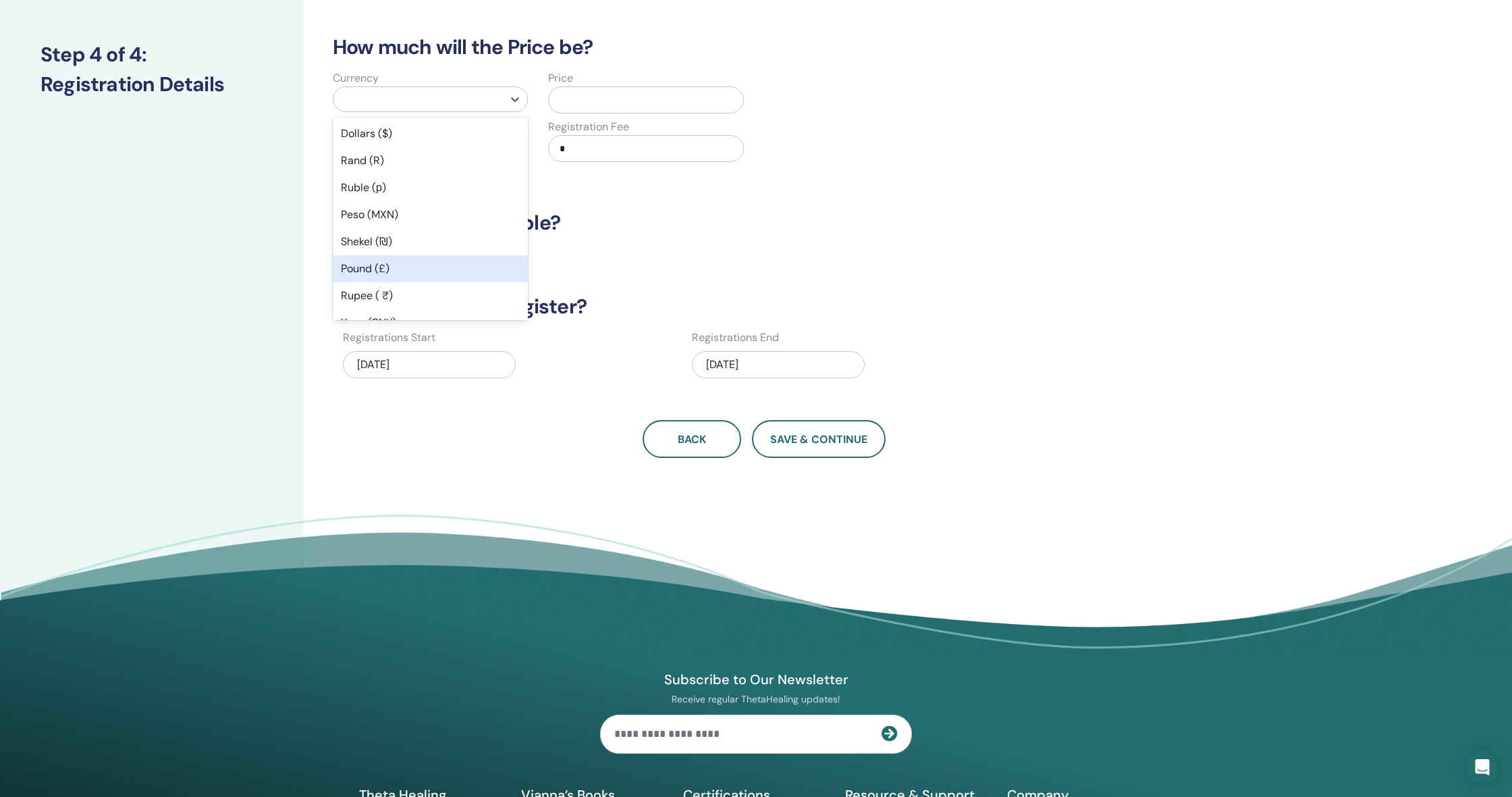
type input "*"
click at [444, 292] on div "Türk Lirası (₺)" at bounding box center [430, 296] width 195 height 27
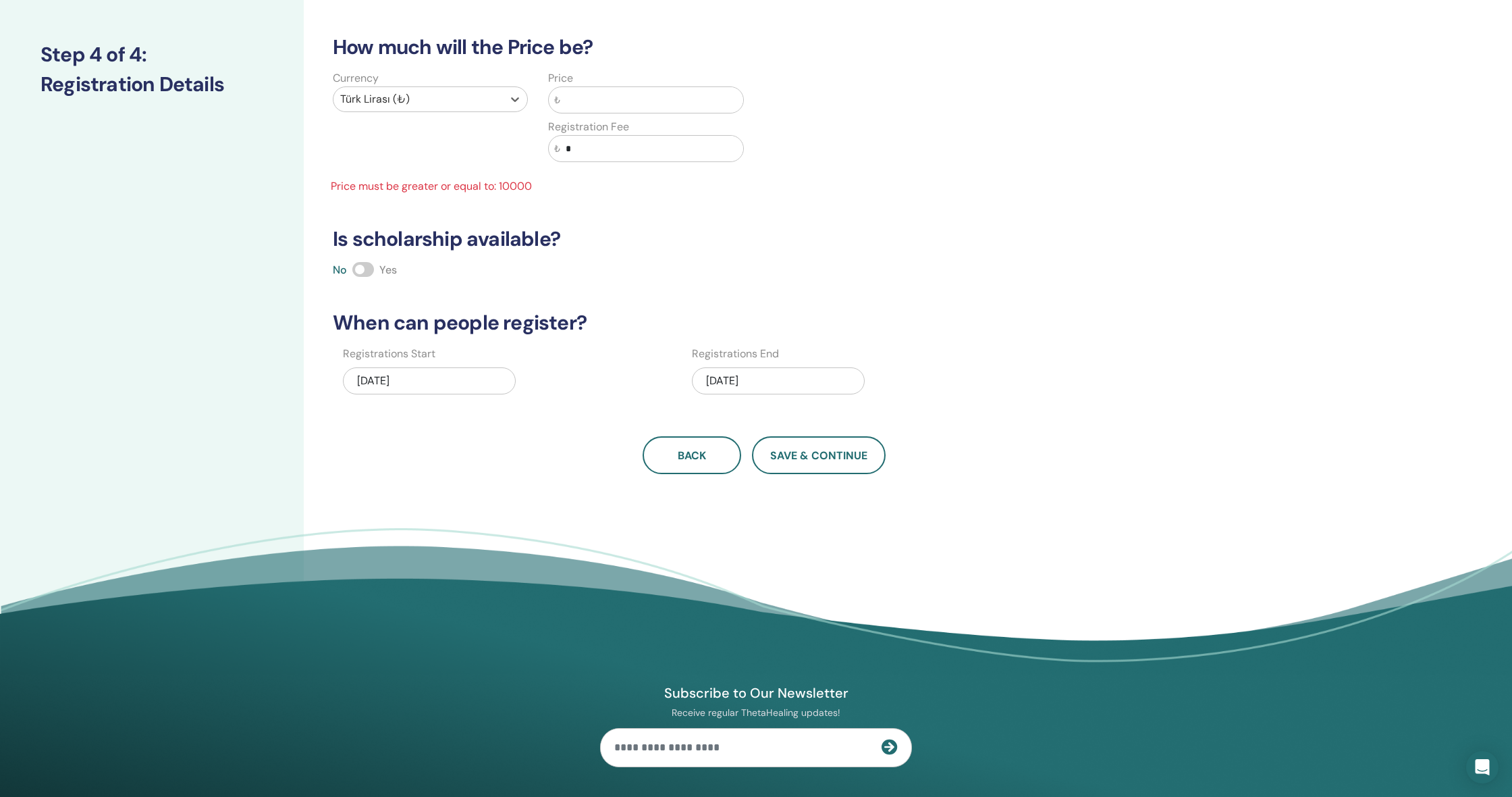
click at [591, 107] on input "text" at bounding box center [651, 100] width 182 height 25
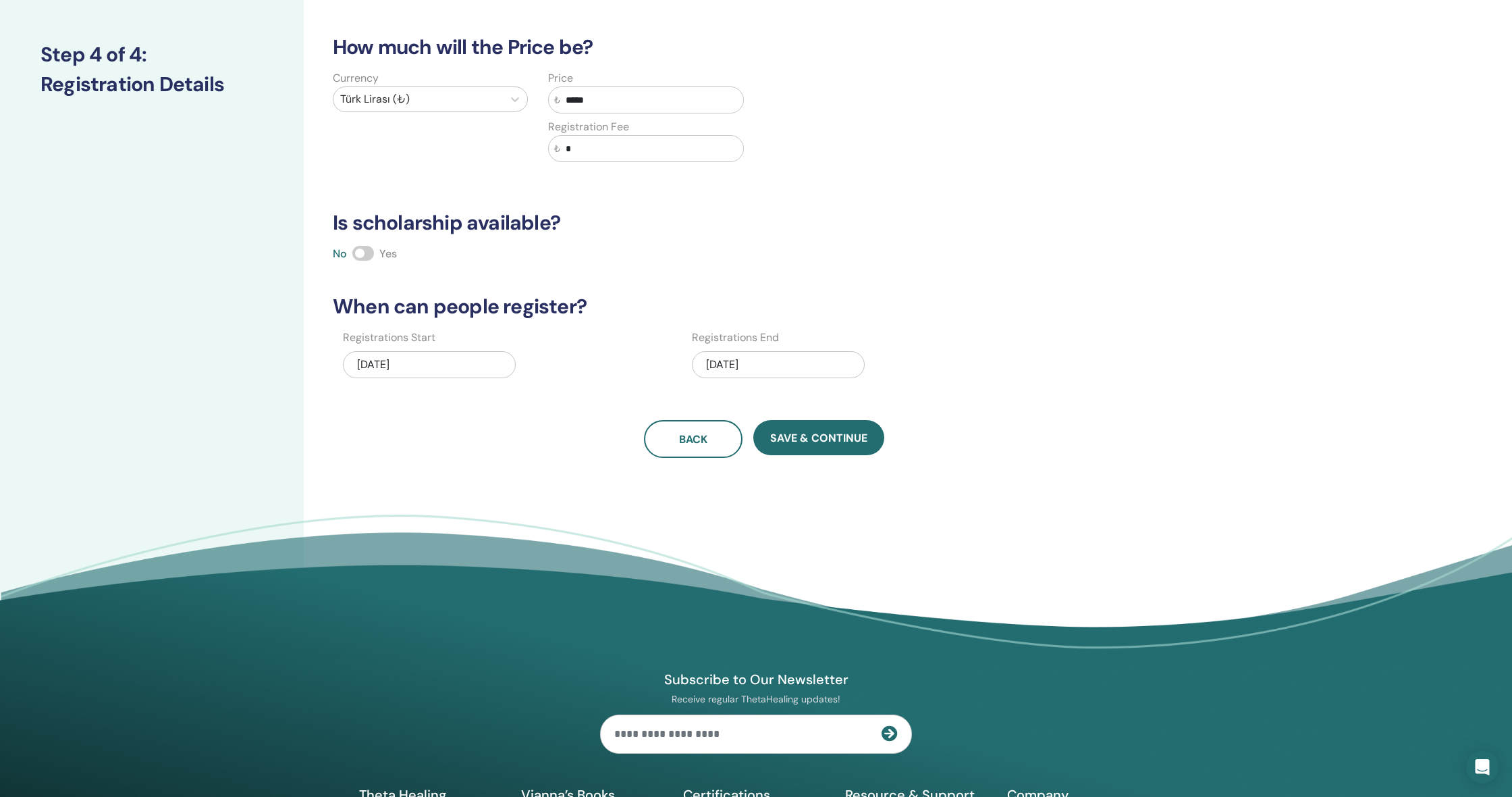
type input "*****"
click at [775, 366] on div "10/23/2025" at bounding box center [778, 365] width 172 height 27
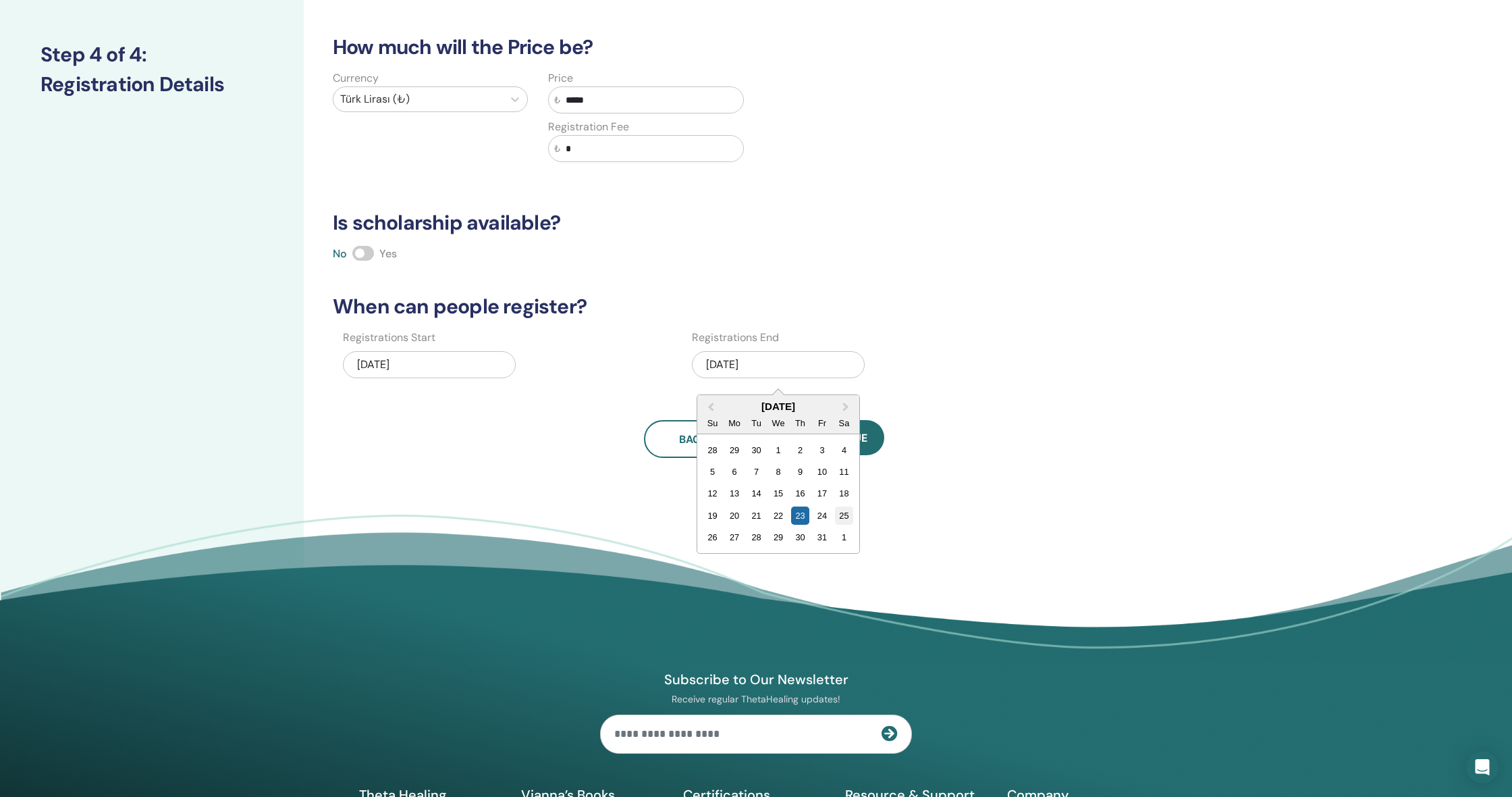
click at [847, 518] on div "25" at bounding box center [843, 515] width 18 height 18
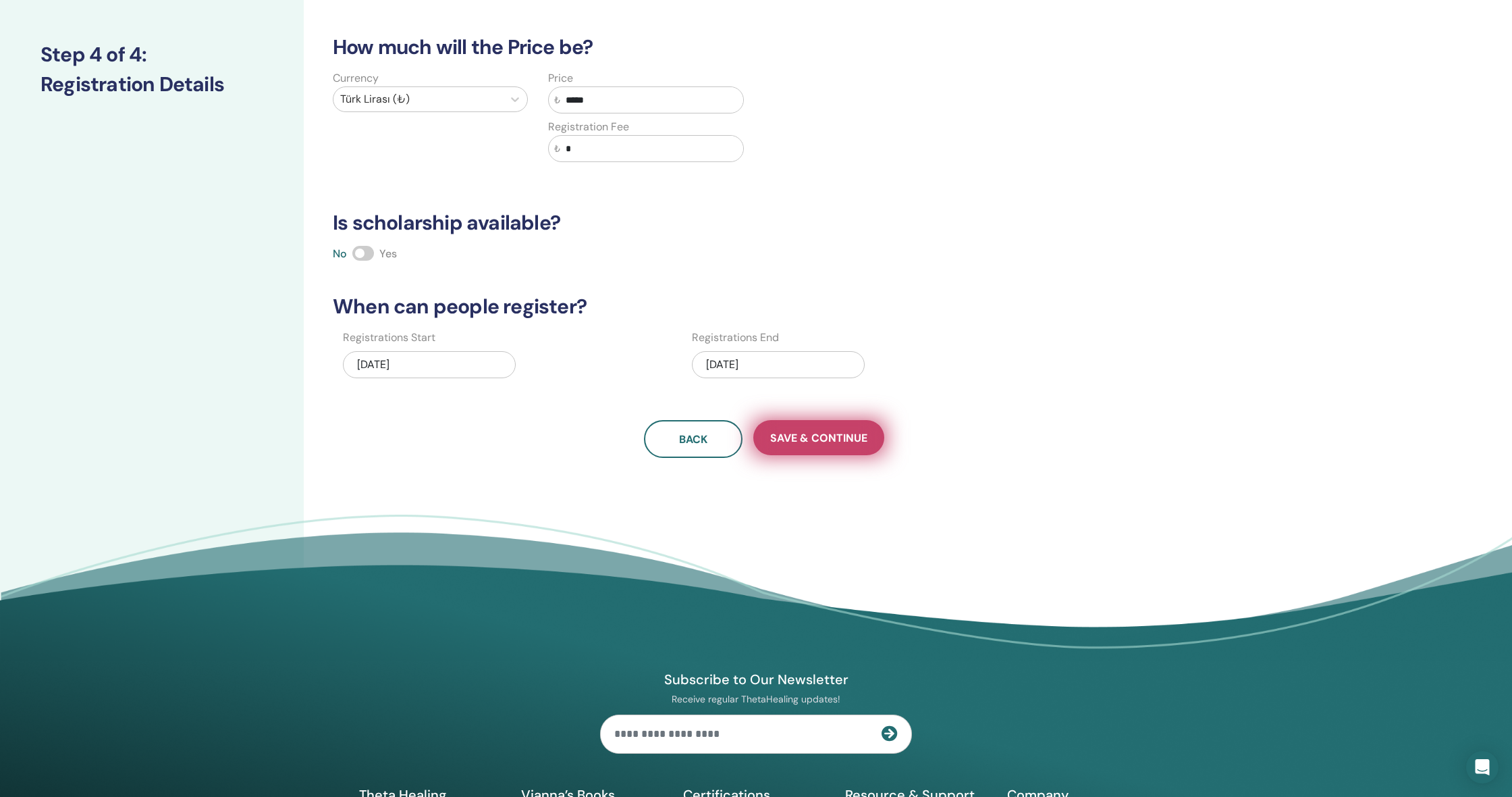
click at [844, 440] on span "Save & Continue" at bounding box center [818, 438] width 97 height 14
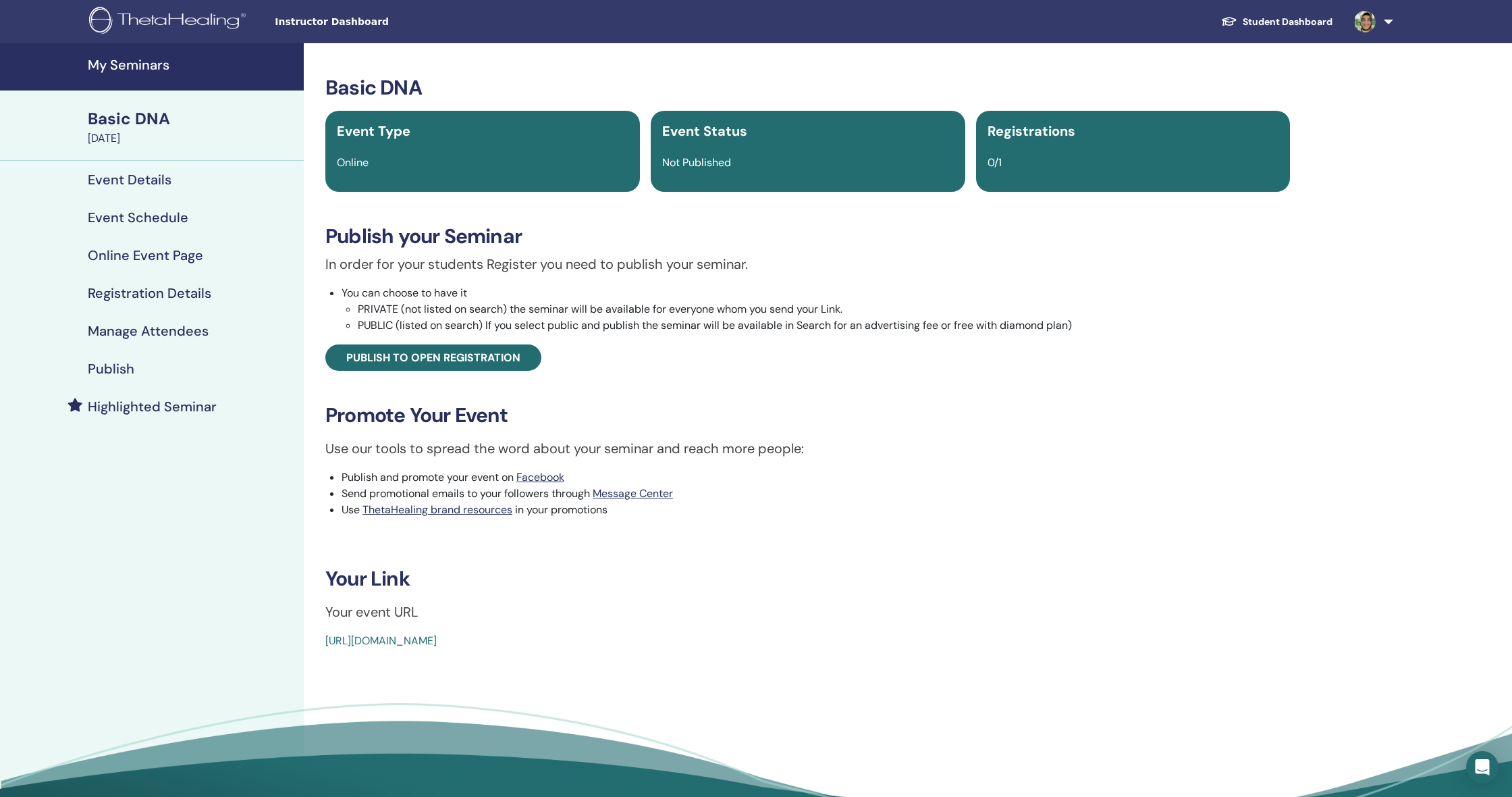
click at [158, 332] on h4 "Manage Attendees" at bounding box center [148, 331] width 121 height 16
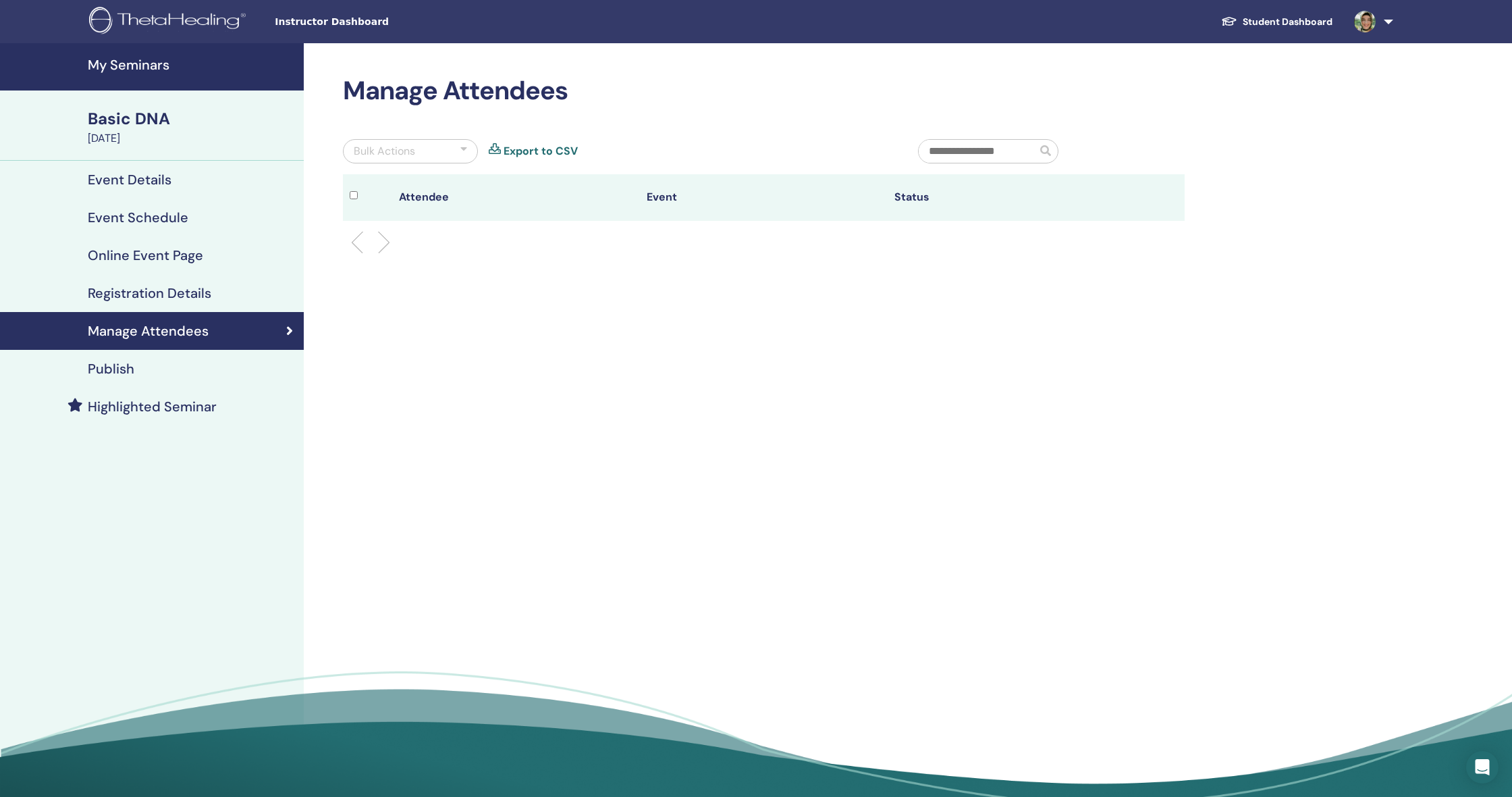
click at [184, 288] on h4 "Registration Details" at bounding box center [150, 293] width 123 height 16
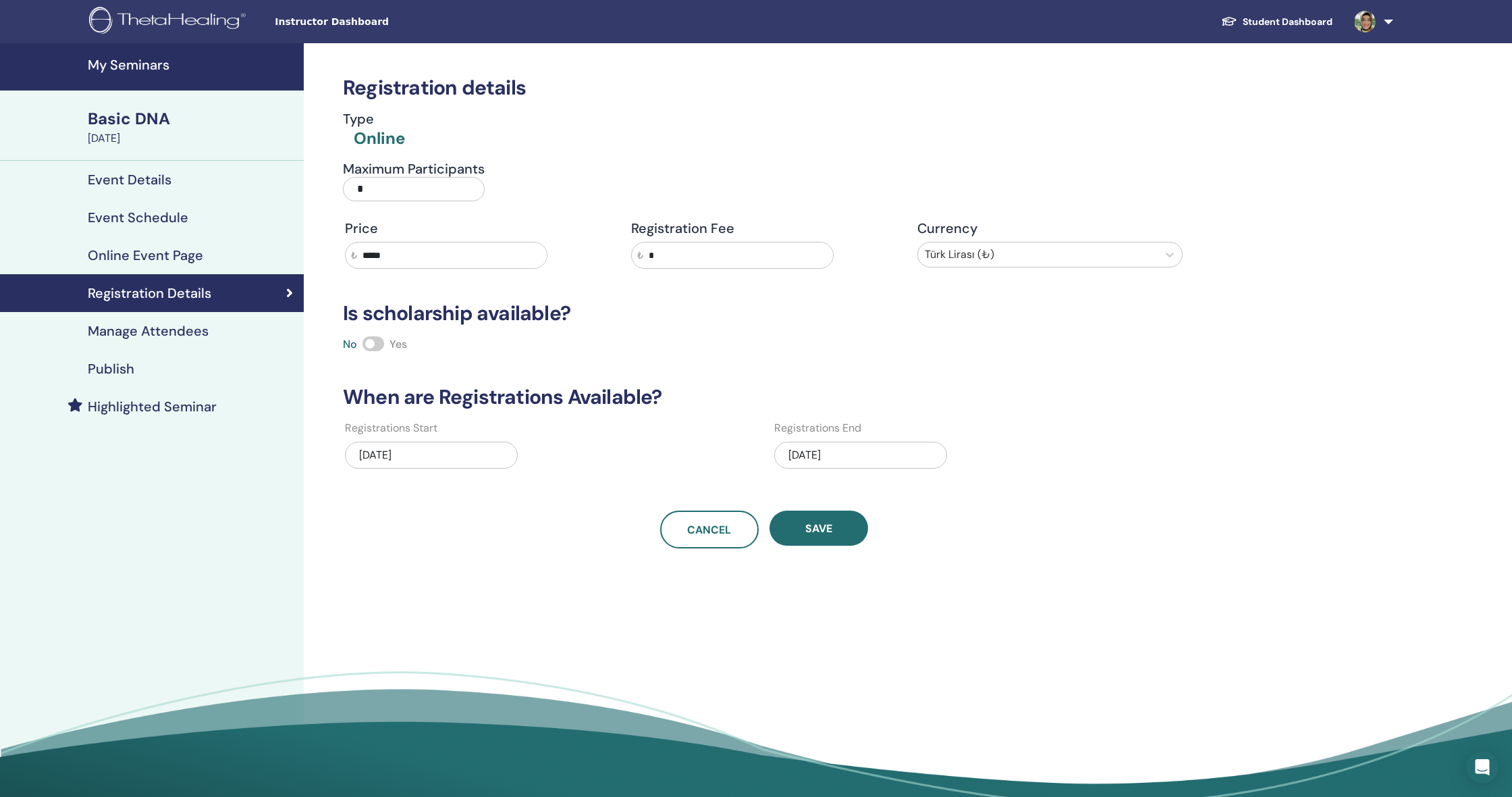
click at [425, 182] on input "*" at bounding box center [413, 189] width 142 height 25
type input "**"
click at [402, 260] on input "*****" at bounding box center [452, 255] width 190 height 25
click at [830, 520] on button "Save" at bounding box center [819, 528] width 99 height 35
click at [131, 361] on h4 "Publish" at bounding box center [111, 369] width 47 height 16
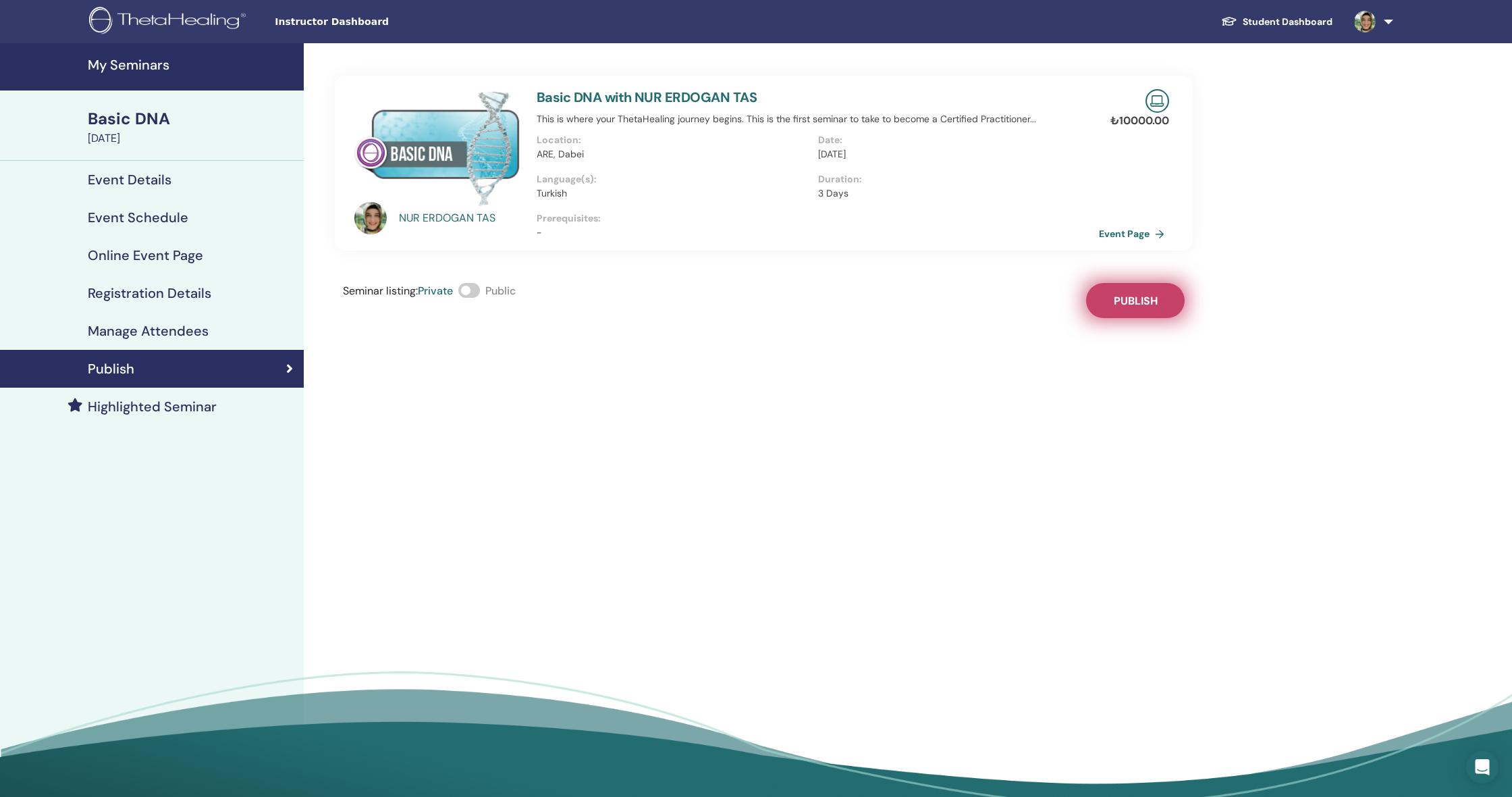
click at [1139, 309] on button "Publish" at bounding box center [1135, 300] width 99 height 35
click at [1135, 232] on link "Event Page" at bounding box center [1136, 233] width 71 height 21
